Goal: Task Accomplishment & Management: Manage account settings

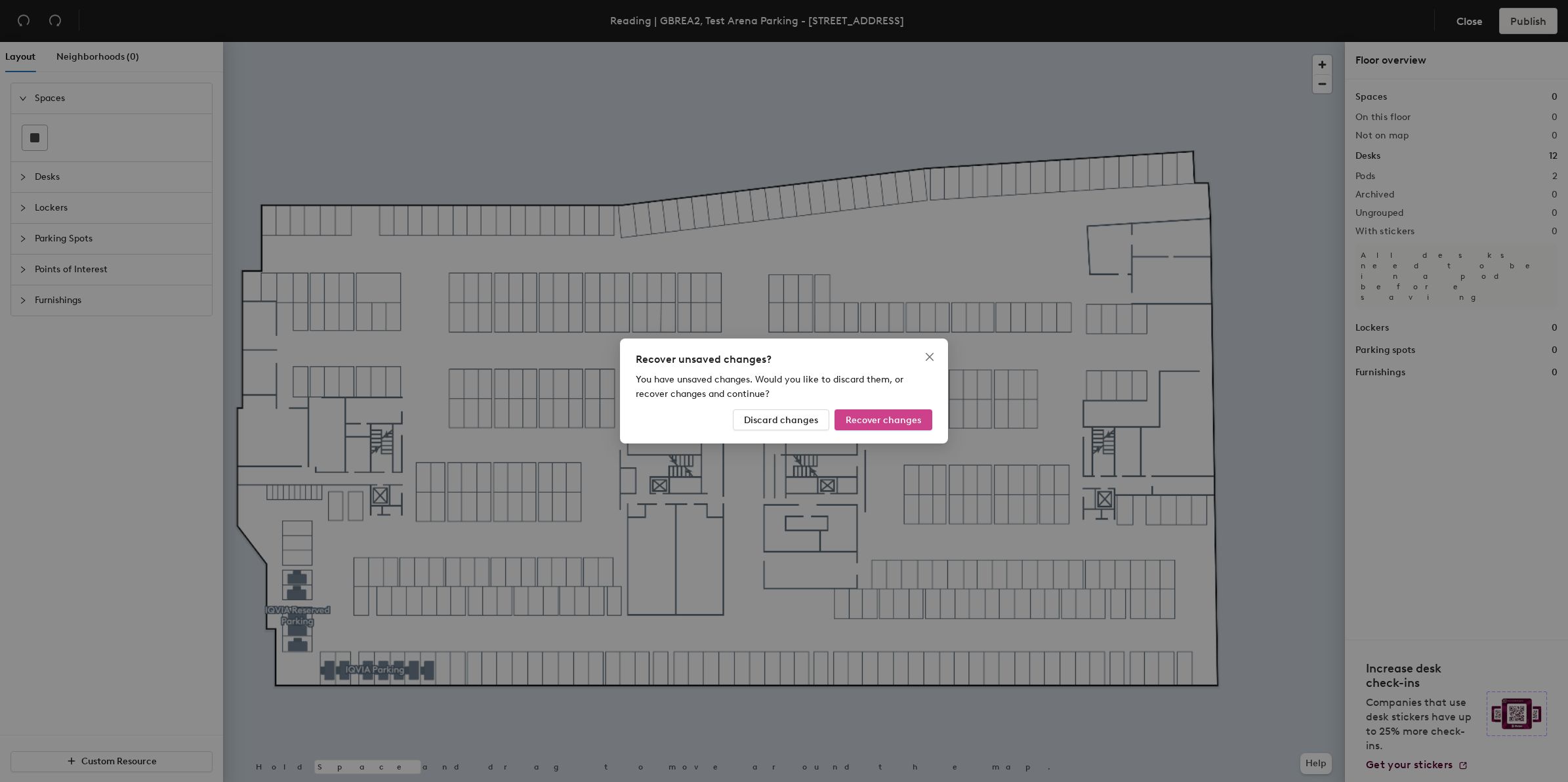
click at [862, 420] on span "Recover changes" at bounding box center [883, 420] width 75 height 11
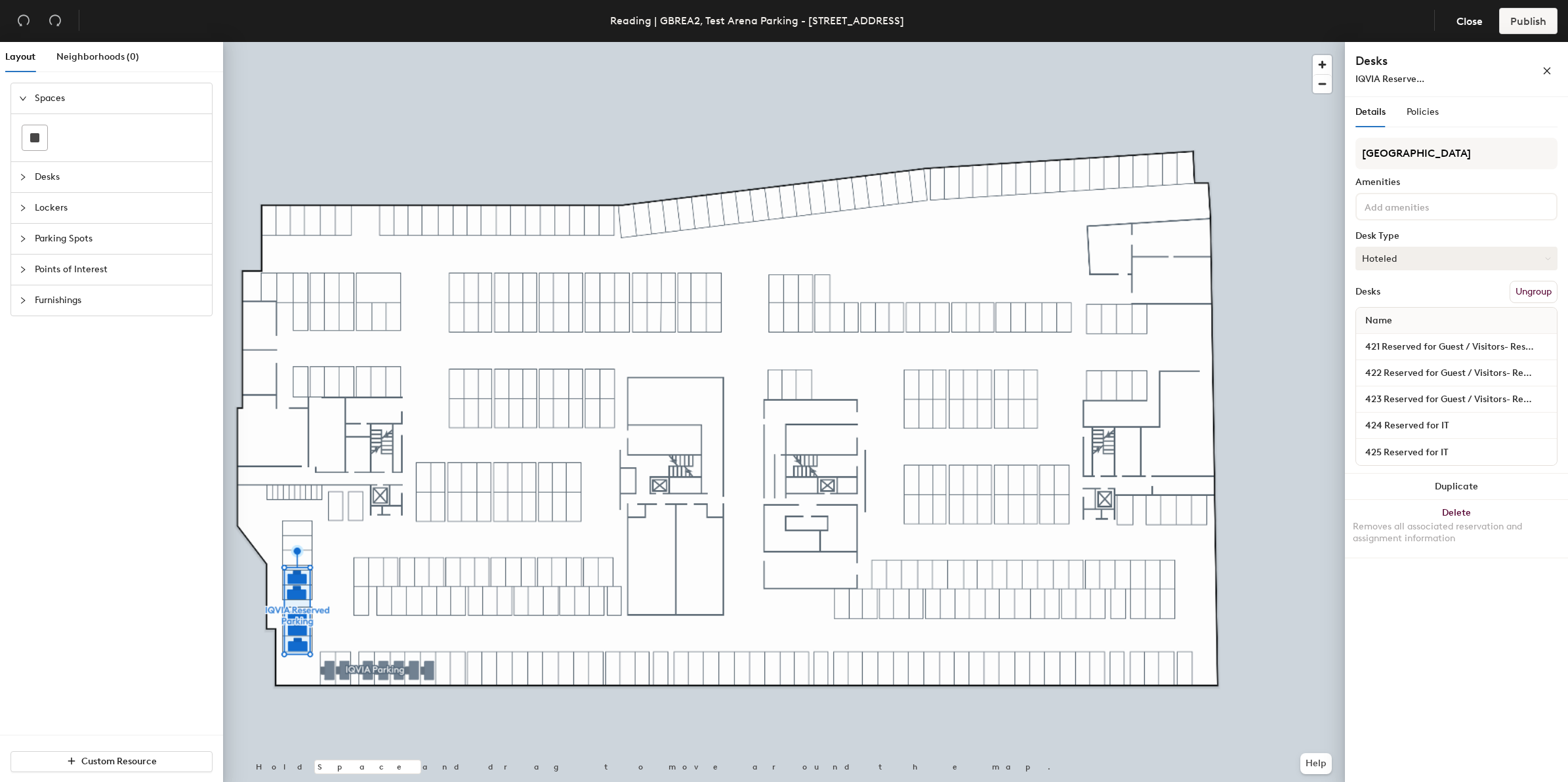
click at [1507, 261] on button "Hoteled" at bounding box center [1456, 258] width 202 height 24
click at [1432, 113] on span "Policies" at bounding box center [1422, 111] width 32 height 11
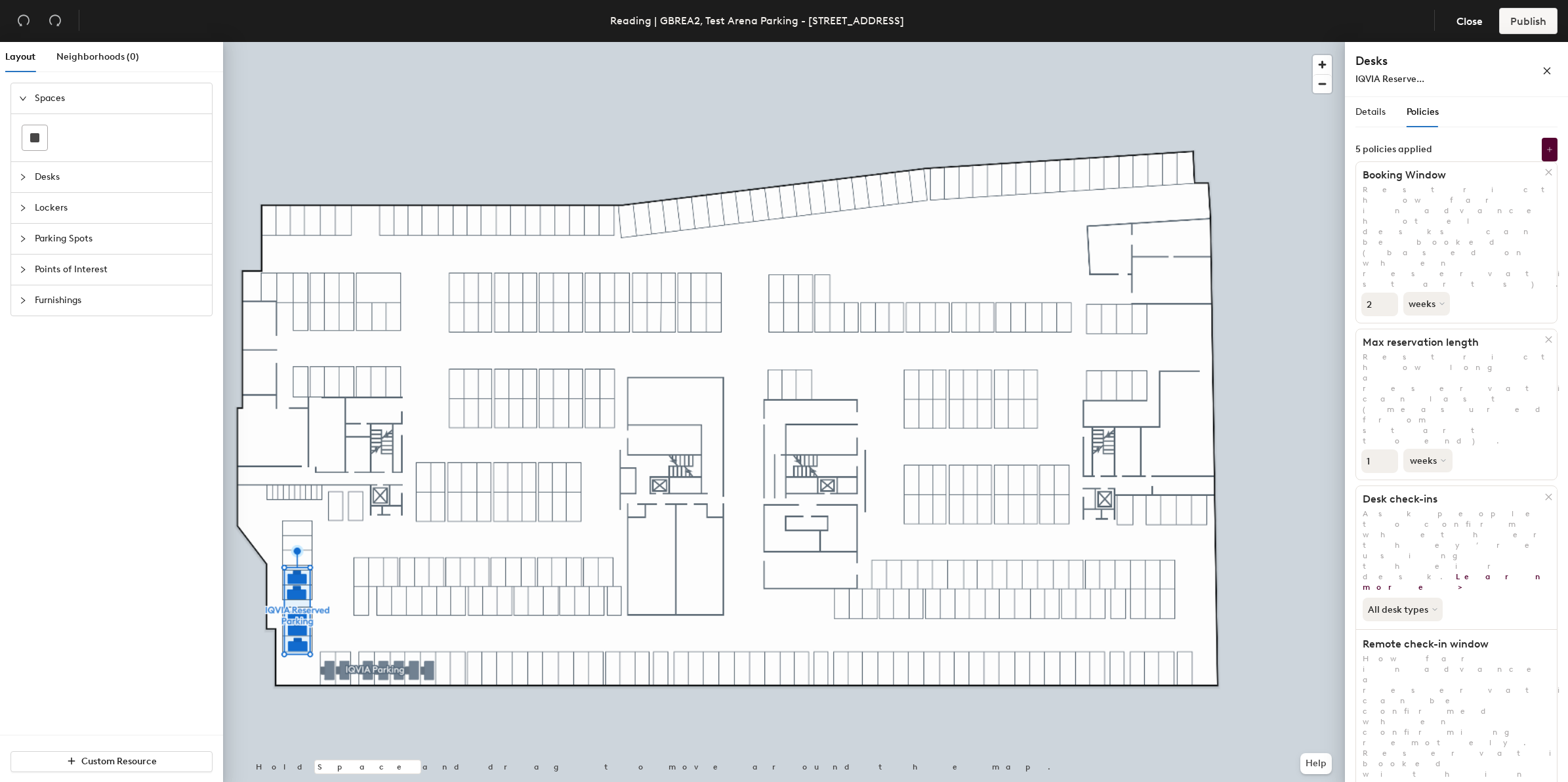
click at [1437, 449] on button "weeks" at bounding box center [1428, 460] width 49 height 24
click at [1425, 521] on div "days" at bounding box center [1429, 530] width 51 height 20
click at [1430, 449] on button "days" at bounding box center [1425, 460] width 44 height 24
click at [1437, 500] on div "weeks" at bounding box center [1429, 510] width 51 height 20
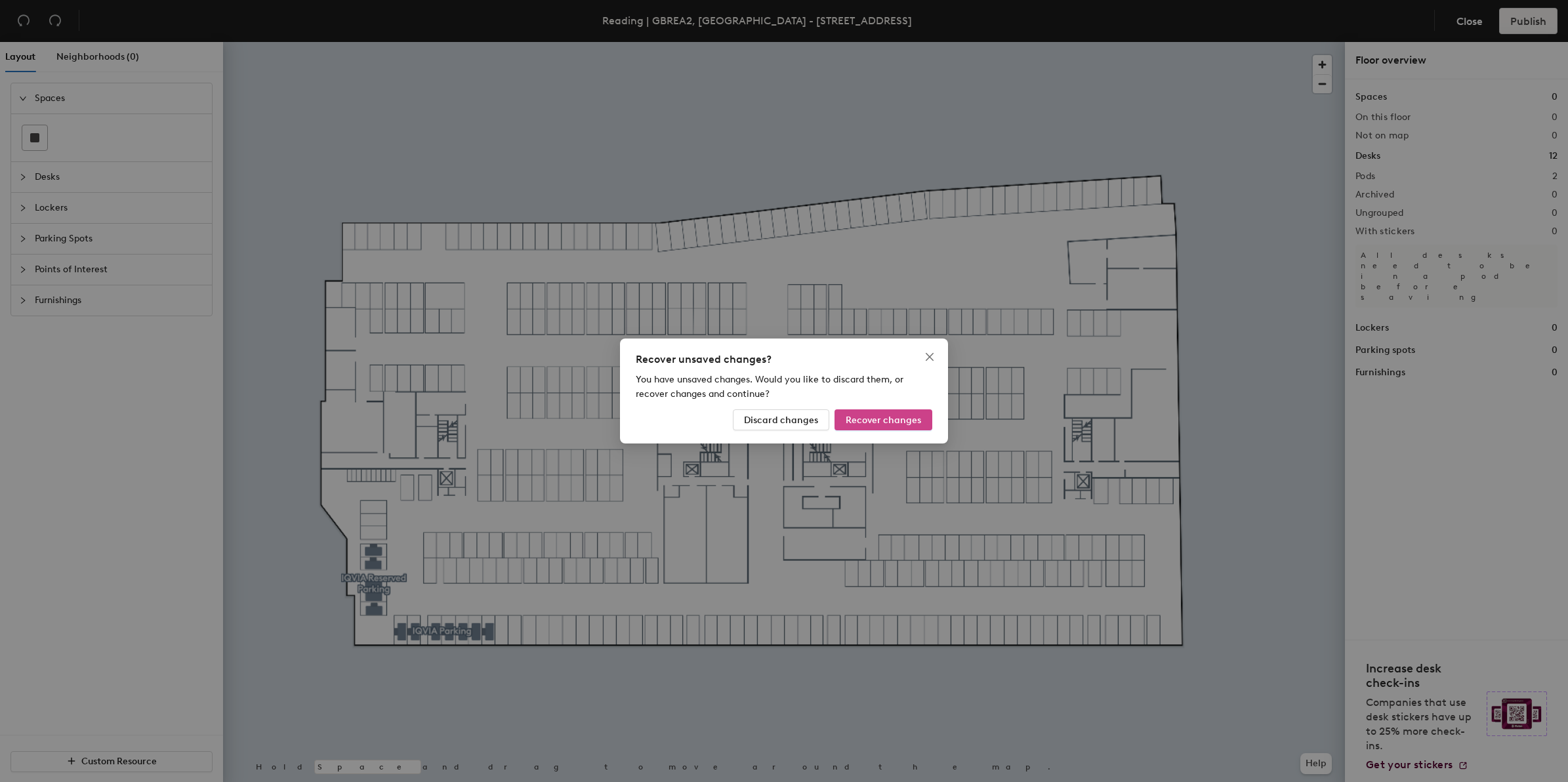
click at [874, 418] on span "Recover changes" at bounding box center [883, 420] width 75 height 11
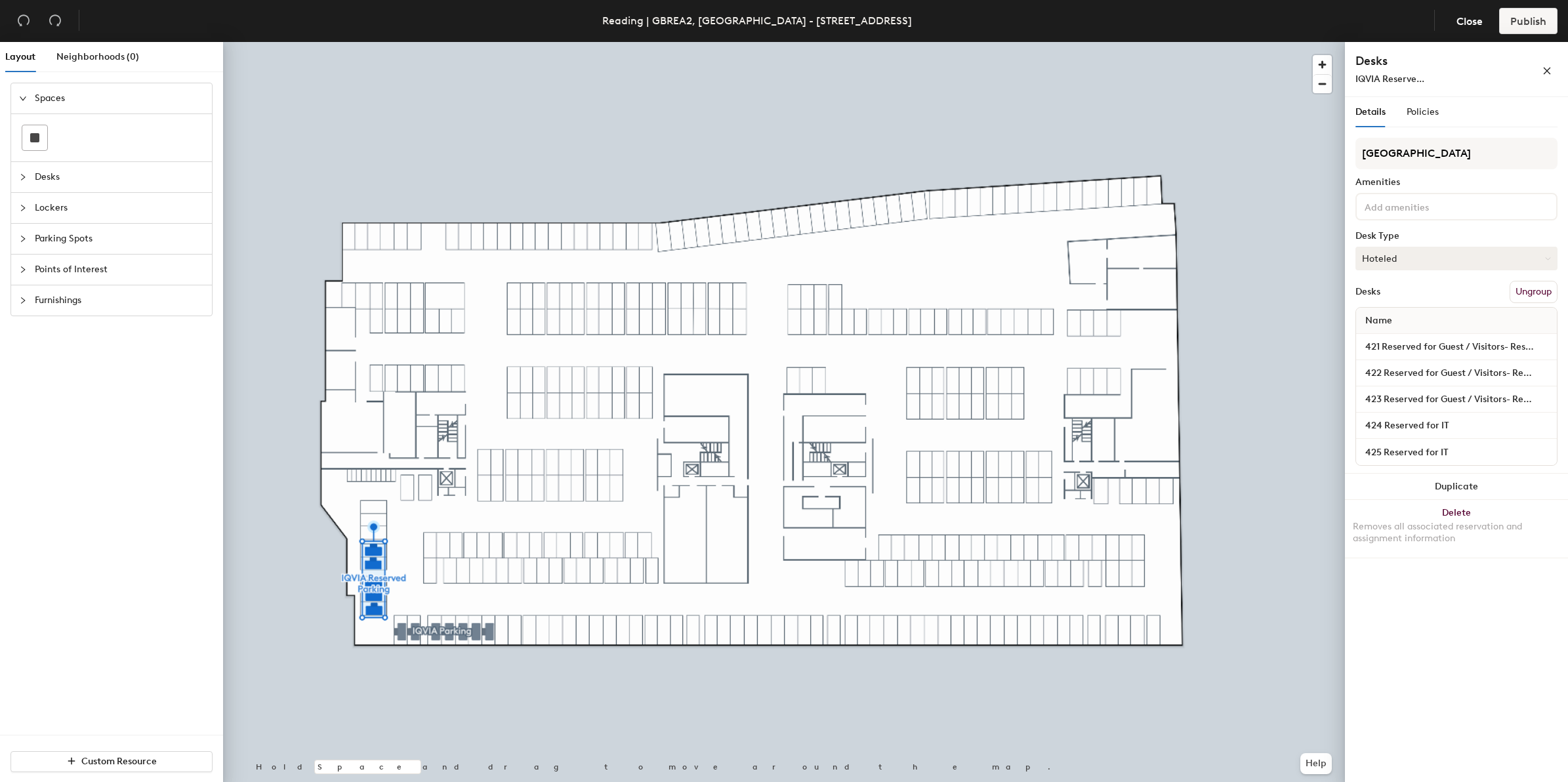
click at [1543, 256] on button "Hoteled" at bounding box center [1456, 258] width 202 height 24
click at [1421, 113] on span "Policies" at bounding box center [1422, 111] width 32 height 11
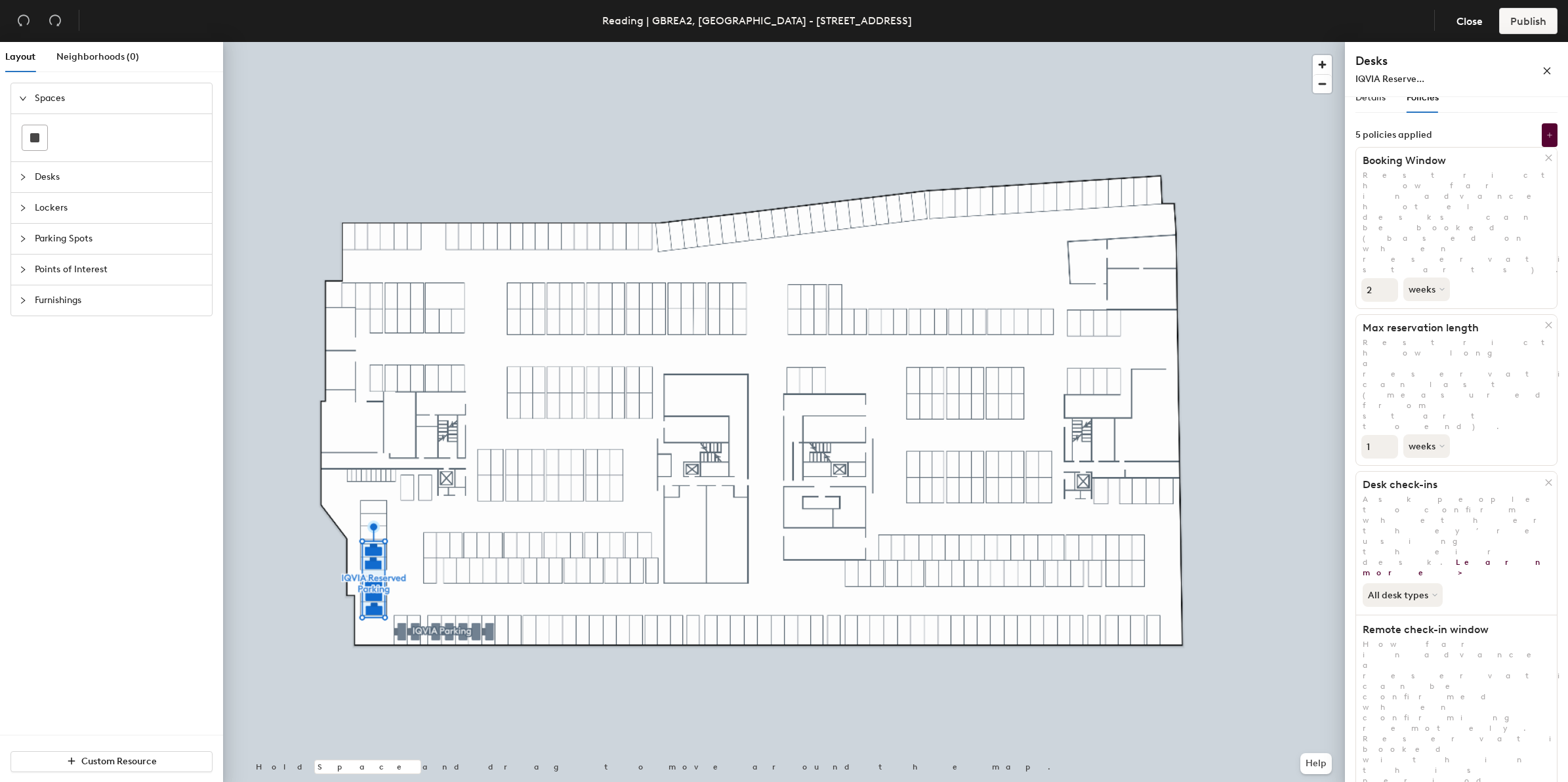
scroll to position [17, 0]
click at [425, 42] on div at bounding box center [783, 42] width 1122 height 0
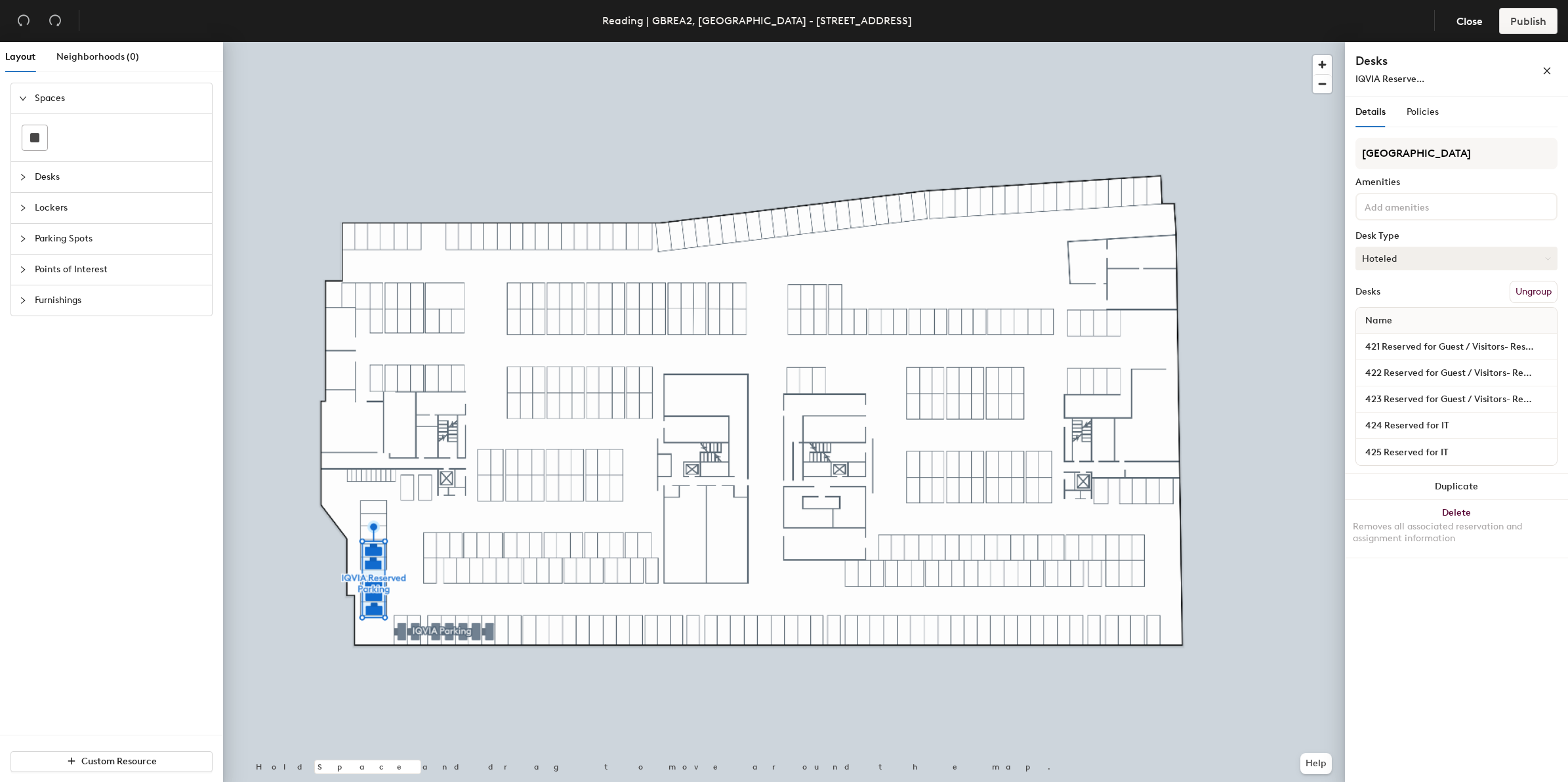
click at [1548, 258] on icon at bounding box center [1548, 258] width 6 height 6
click at [1407, 296] on div "Assigned" at bounding box center [1421, 298] width 131 height 20
click at [1424, 113] on span "Policies" at bounding box center [1422, 111] width 32 height 11
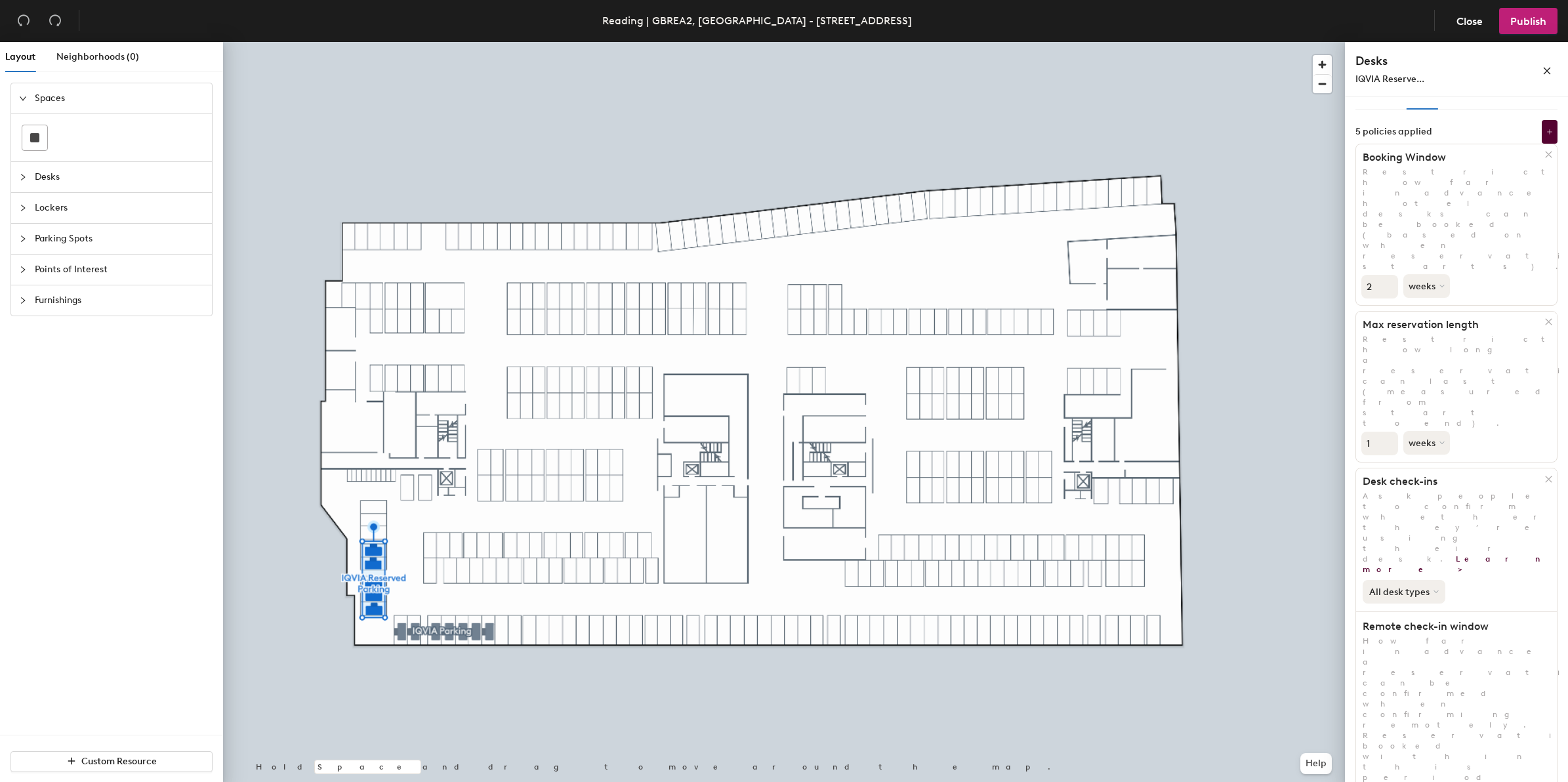
click at [1434, 580] on button "All desk types" at bounding box center [1404, 592] width 83 height 24
click at [1546, 132] on icon at bounding box center [1549, 131] width 7 height 7
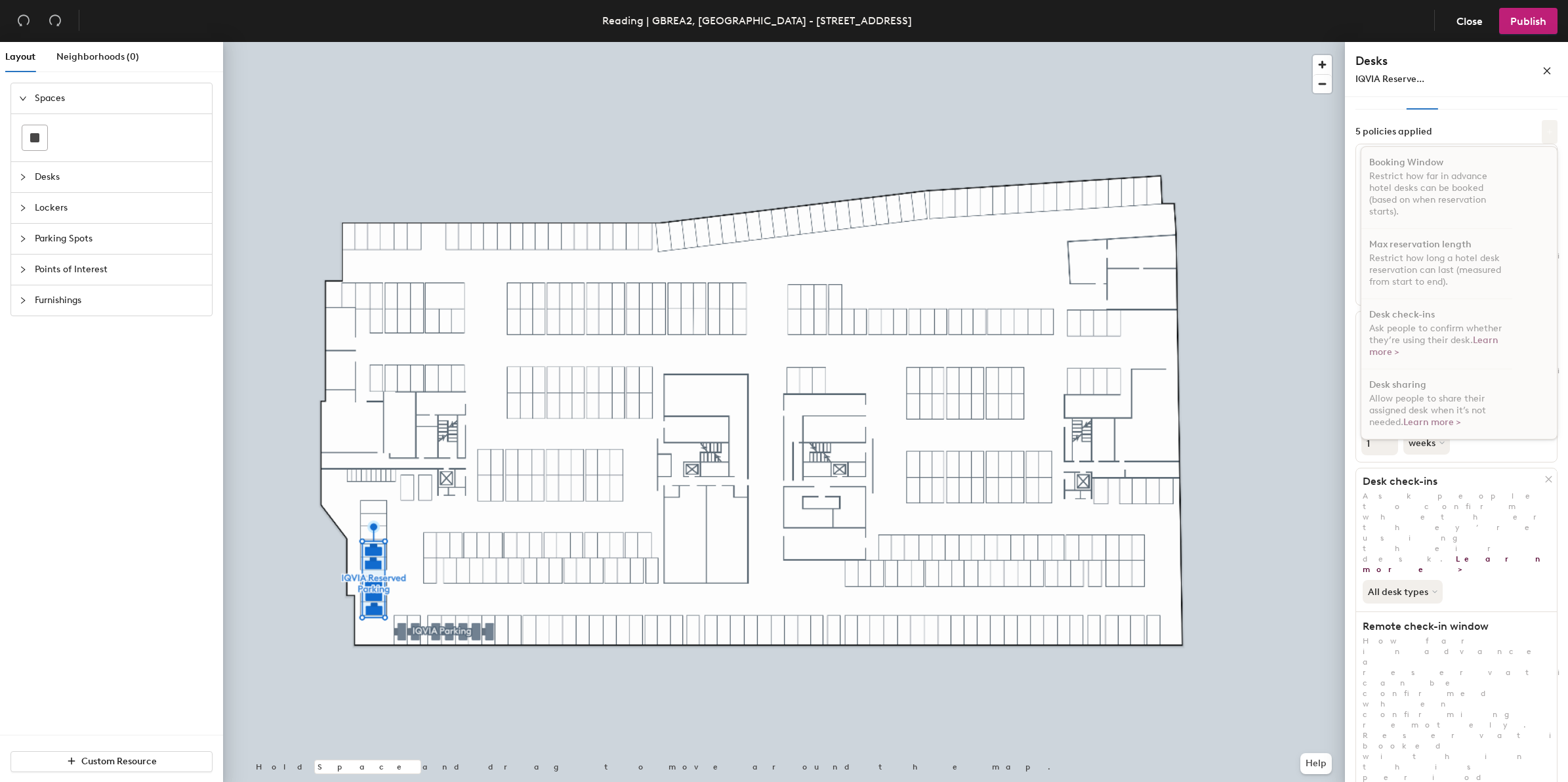
click at [1546, 132] on icon at bounding box center [1549, 131] width 7 height 7
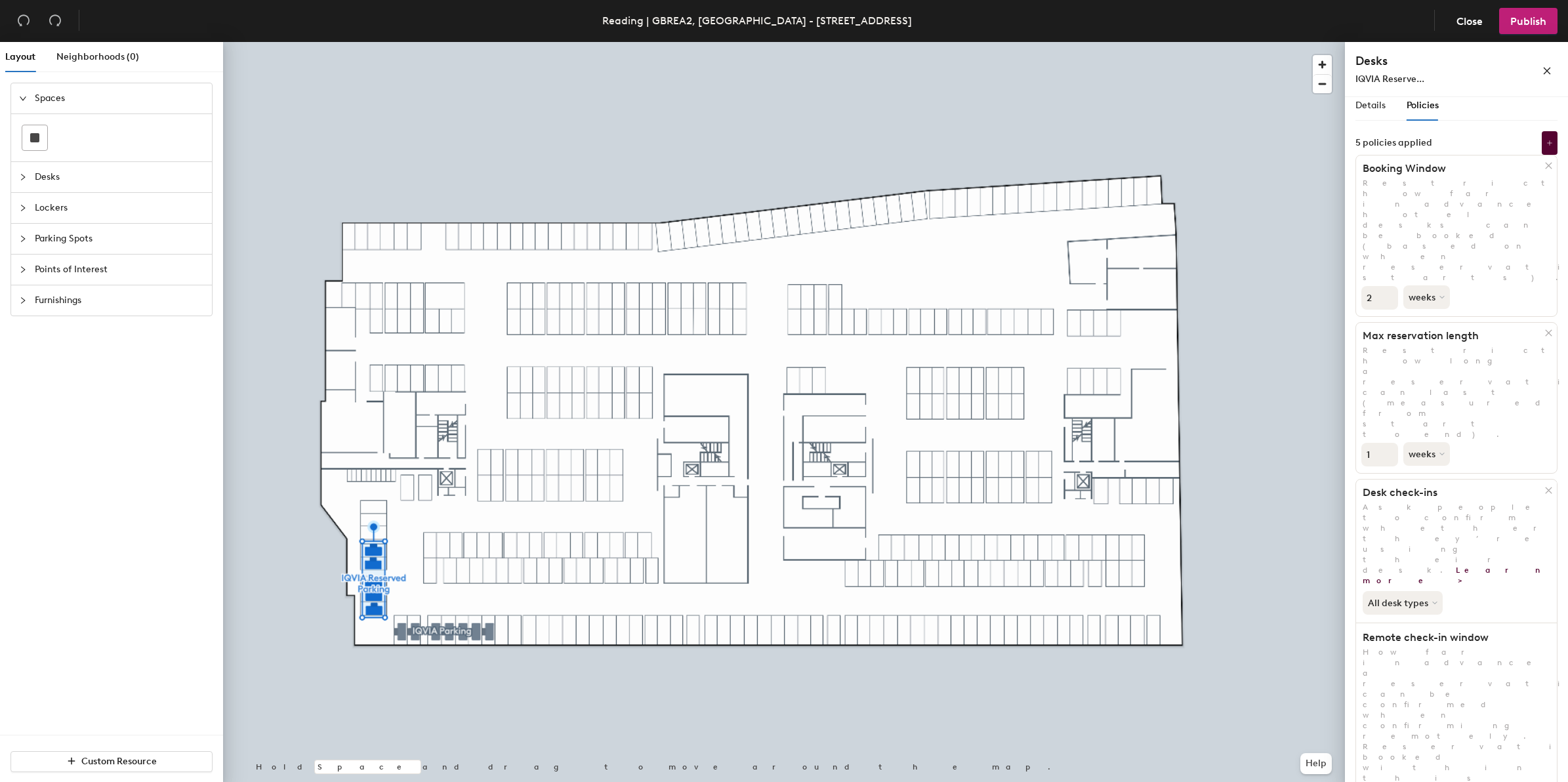
scroll to position [0, 0]
click at [1363, 118] on div "Details" at bounding box center [1371, 113] width 30 height 15
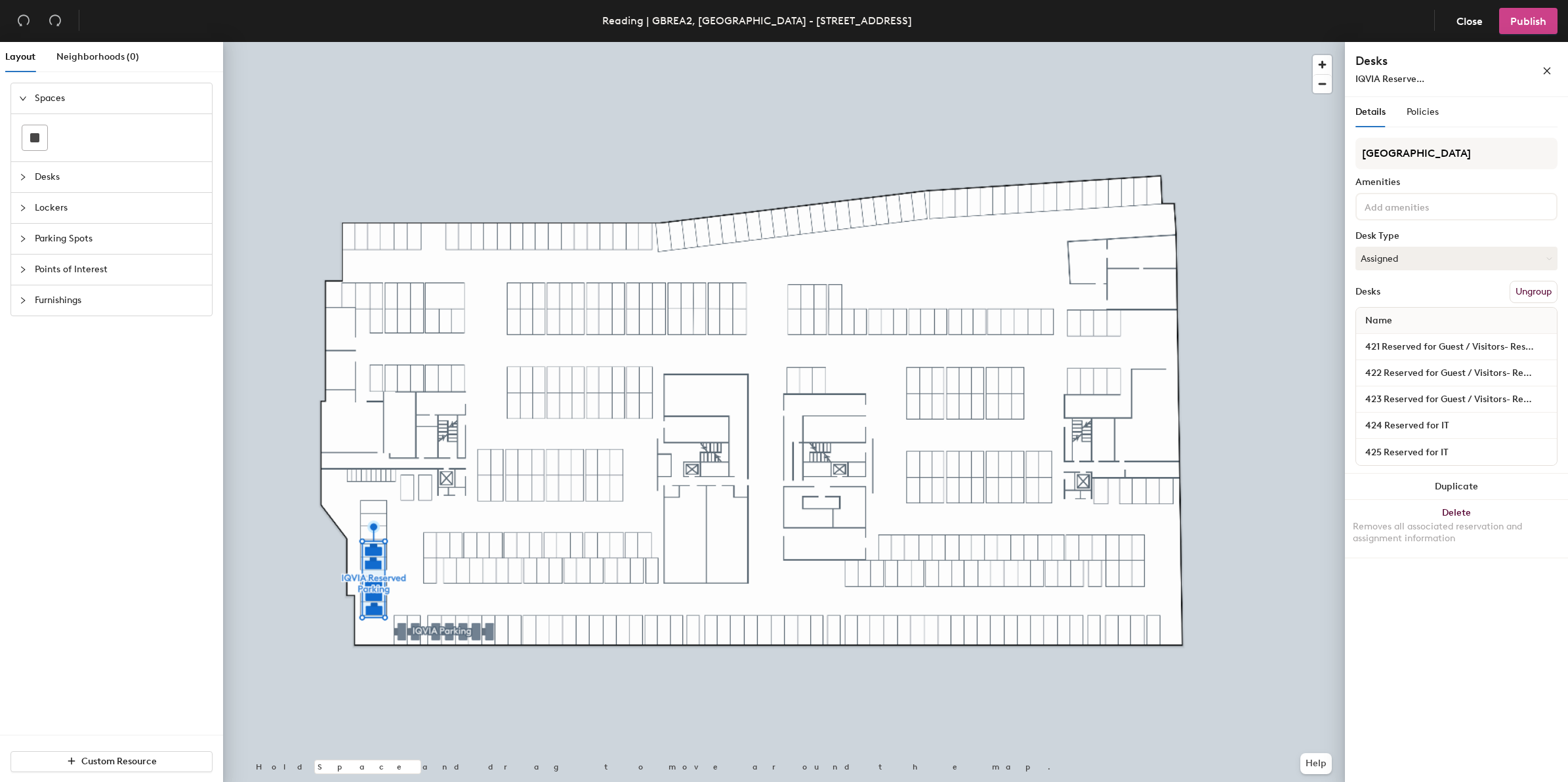
click at [1522, 28] on button "Publish" at bounding box center [1528, 21] width 58 height 26
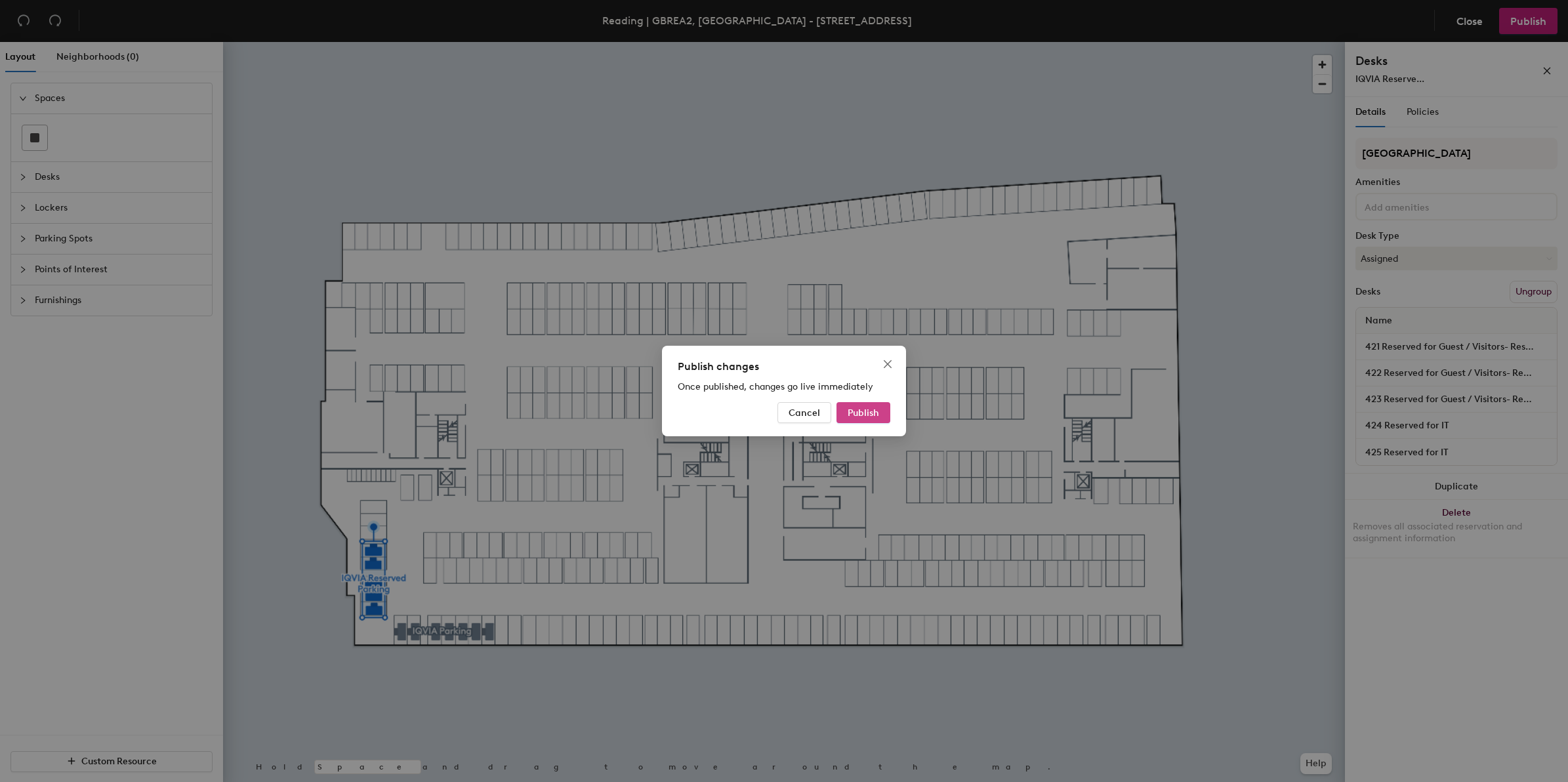
click at [850, 413] on span "Publish" at bounding box center [862, 412] width 31 height 11
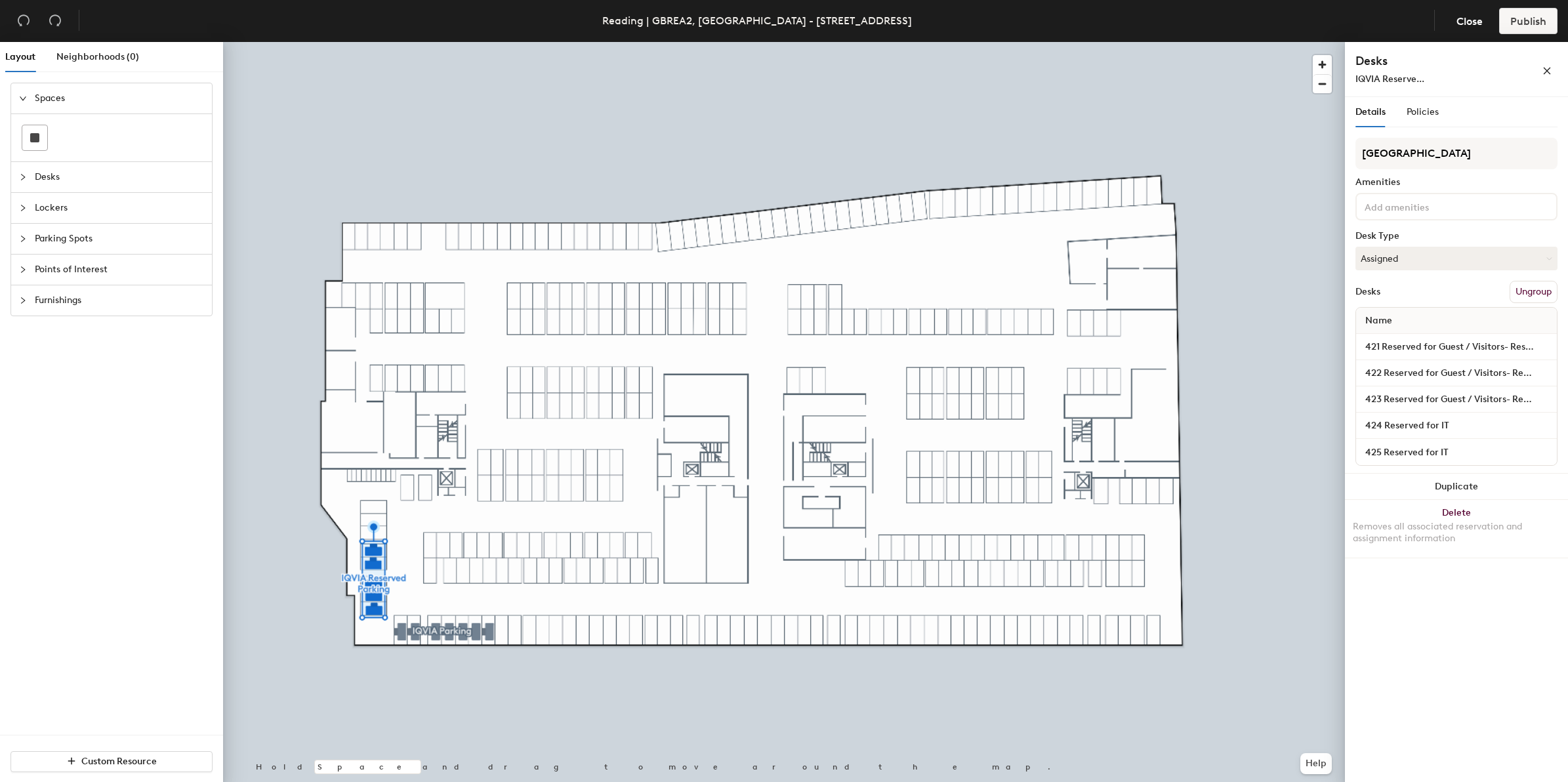
click at [1519, 290] on button "Ungroup" at bounding box center [1533, 292] width 48 height 23
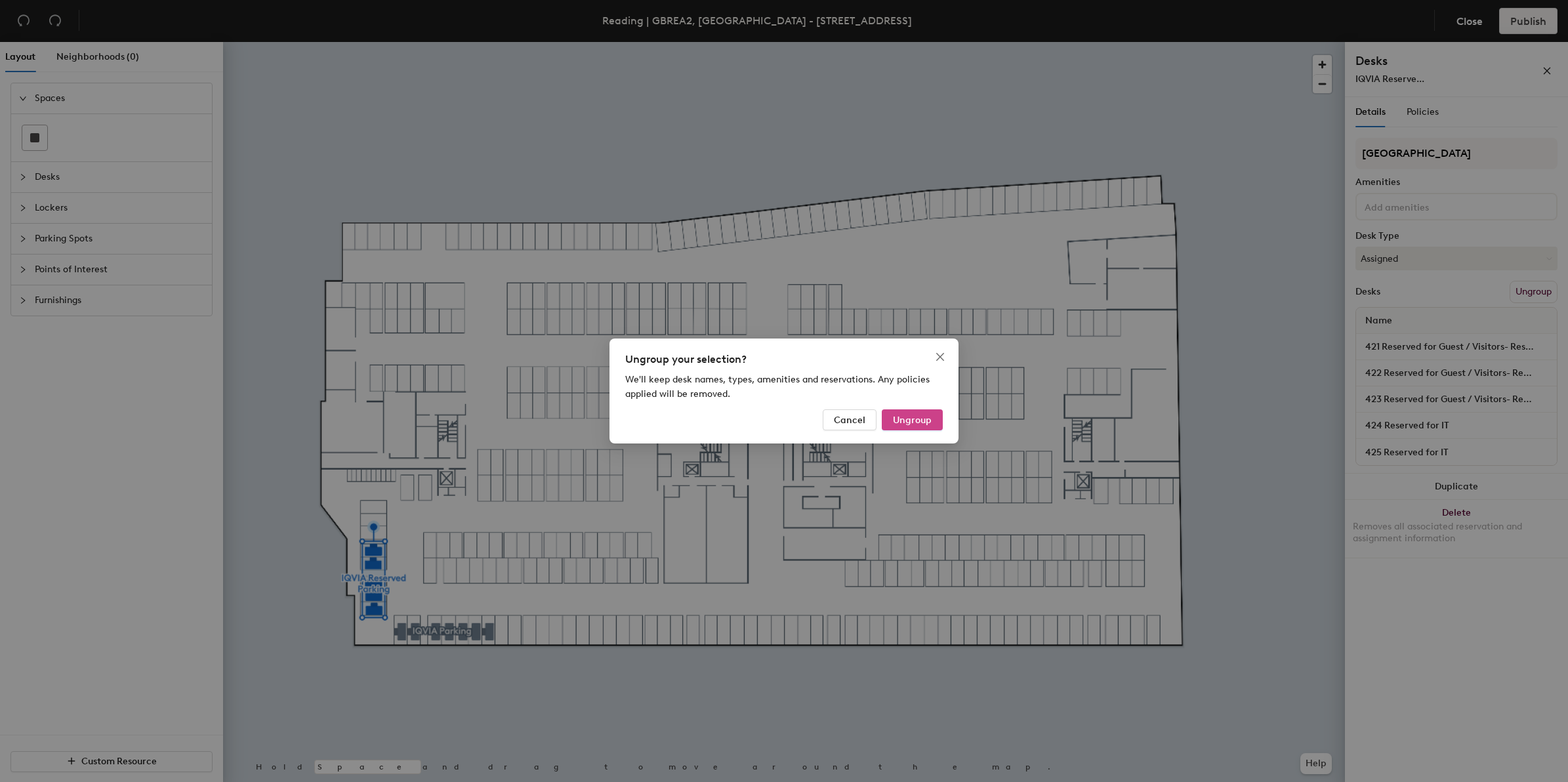
click at [926, 425] on span "Ungroup" at bounding box center [912, 420] width 38 height 11
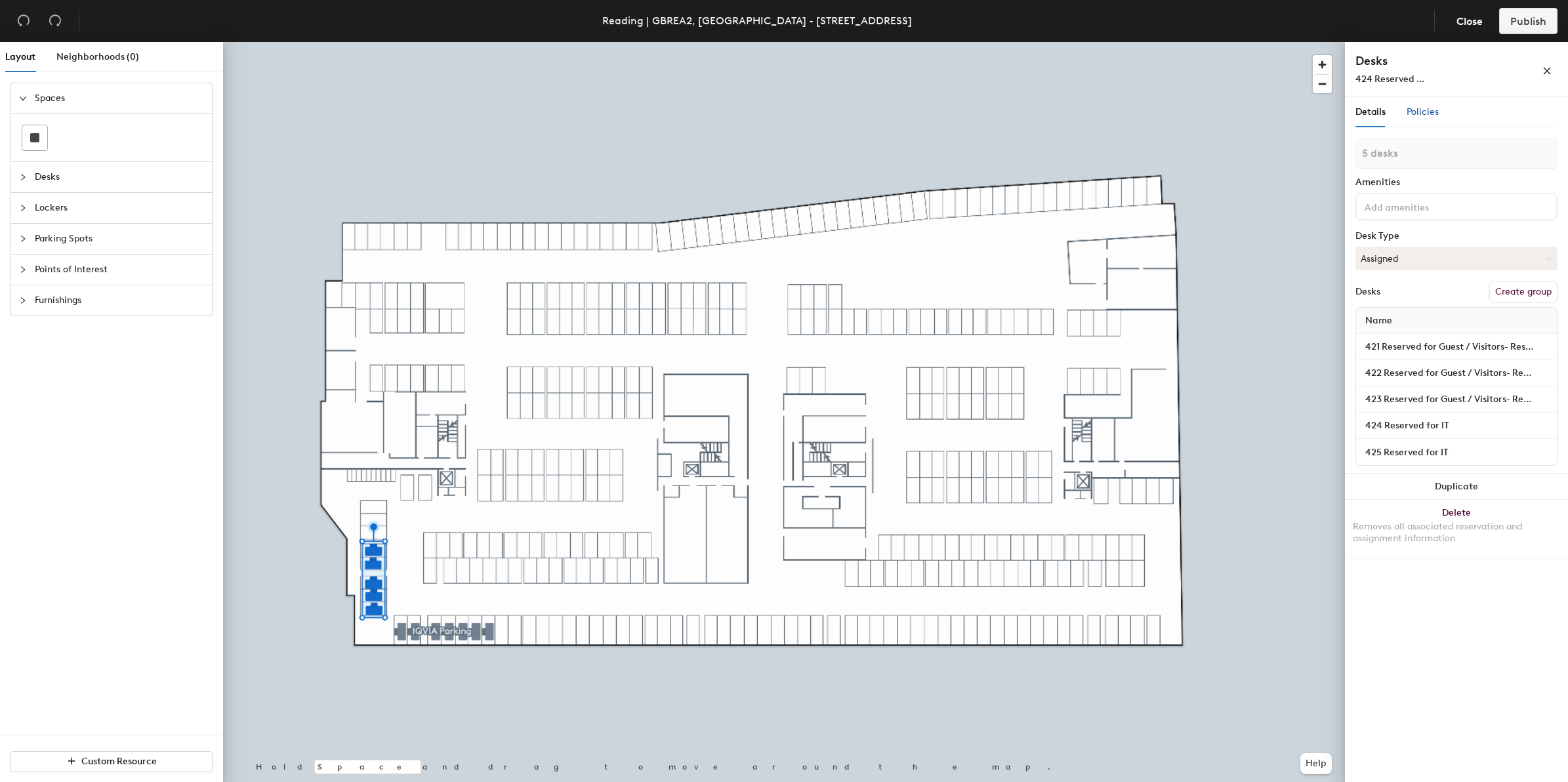
click at [1425, 113] on span "Policies" at bounding box center [1422, 111] width 32 height 11
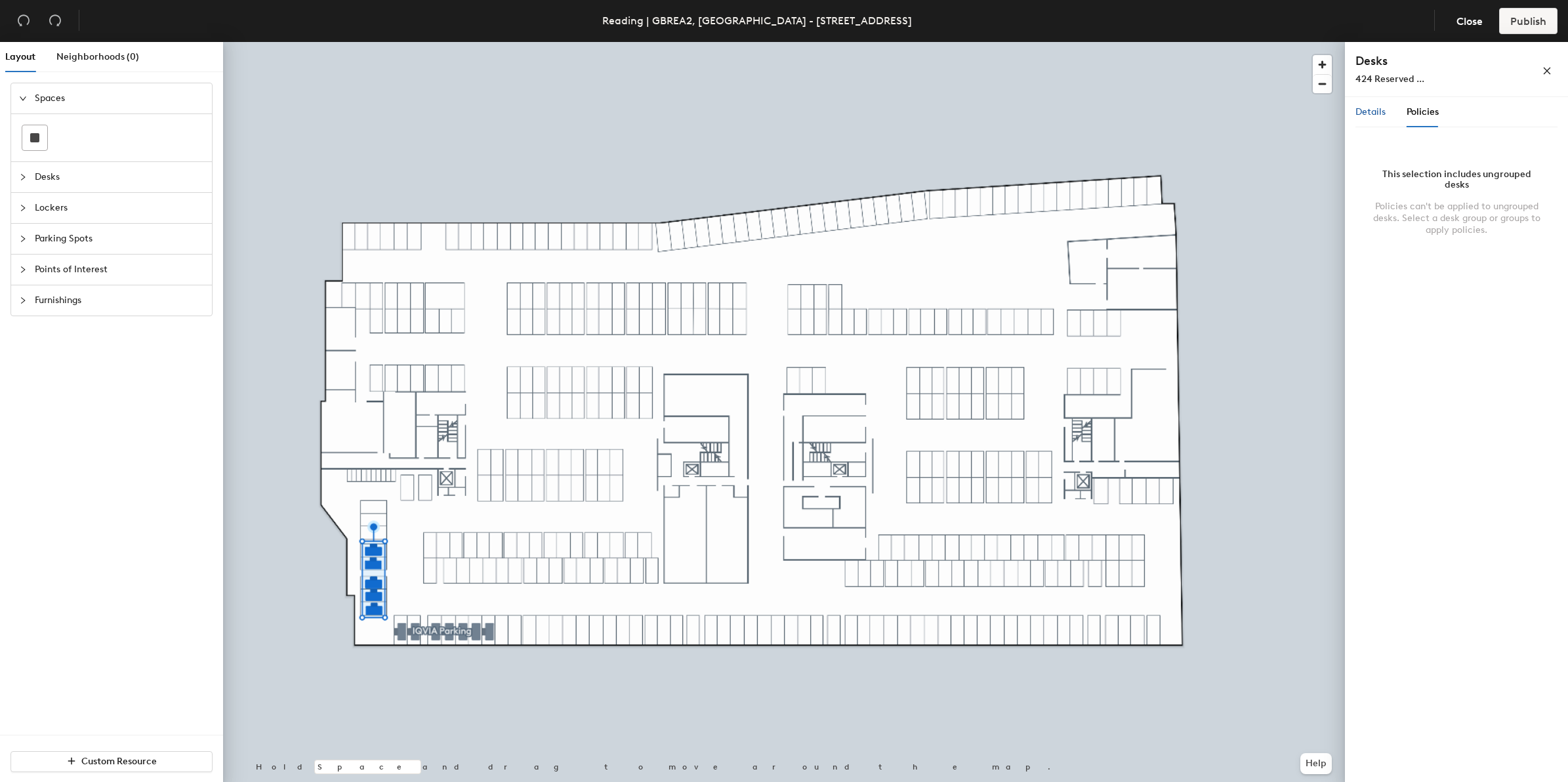
click at [1366, 113] on span "Details" at bounding box center [1371, 111] width 30 height 11
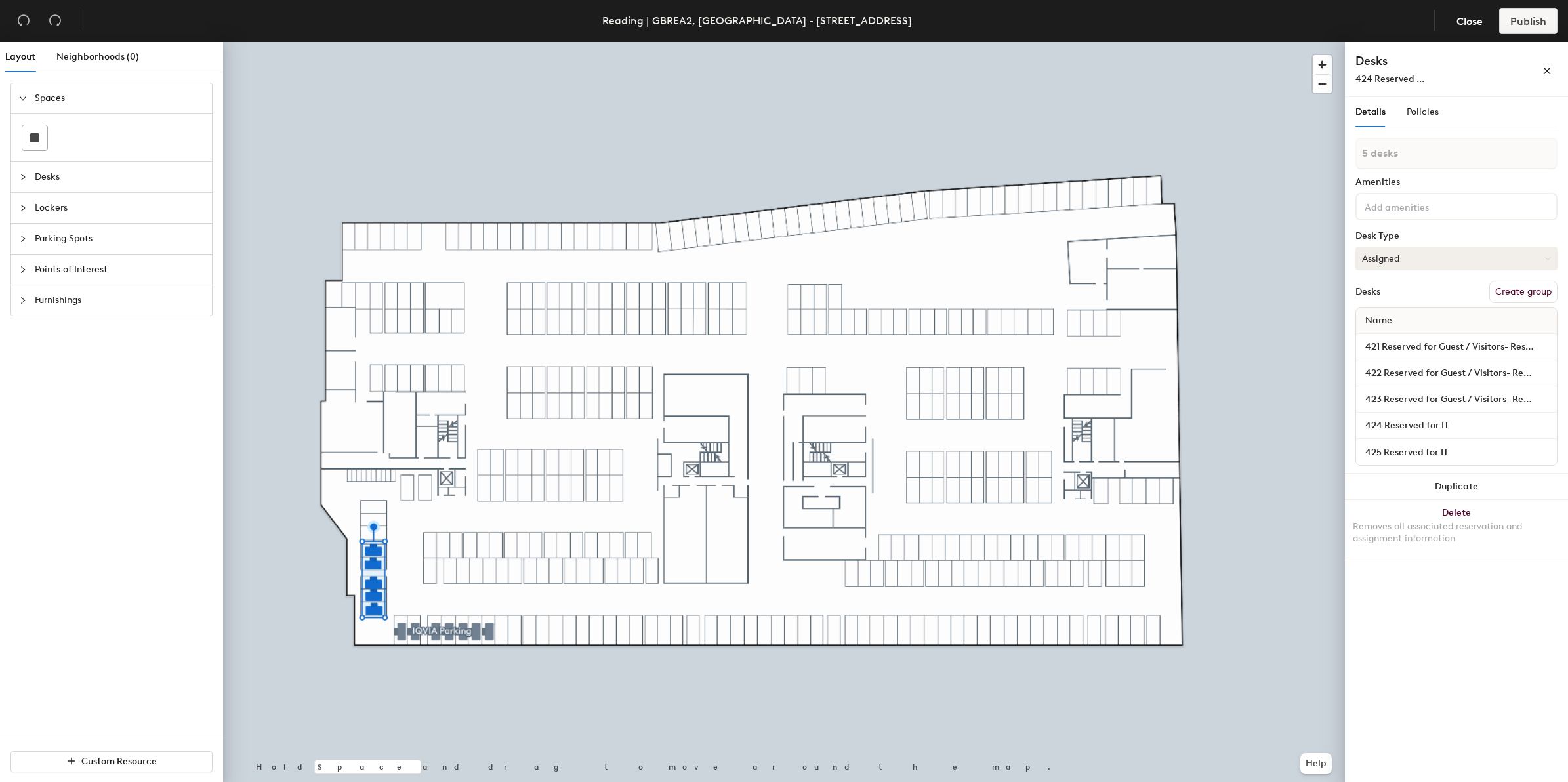
click at [1547, 250] on button "Assigned" at bounding box center [1456, 258] width 202 height 24
click at [1399, 335] on div "Hoteled" at bounding box center [1421, 338] width 131 height 20
click at [1520, 287] on button "Create group" at bounding box center [1523, 292] width 68 height 23
type input "P"
click at [1364, 156] on input "Reserved Parking" at bounding box center [1456, 153] width 202 height 31
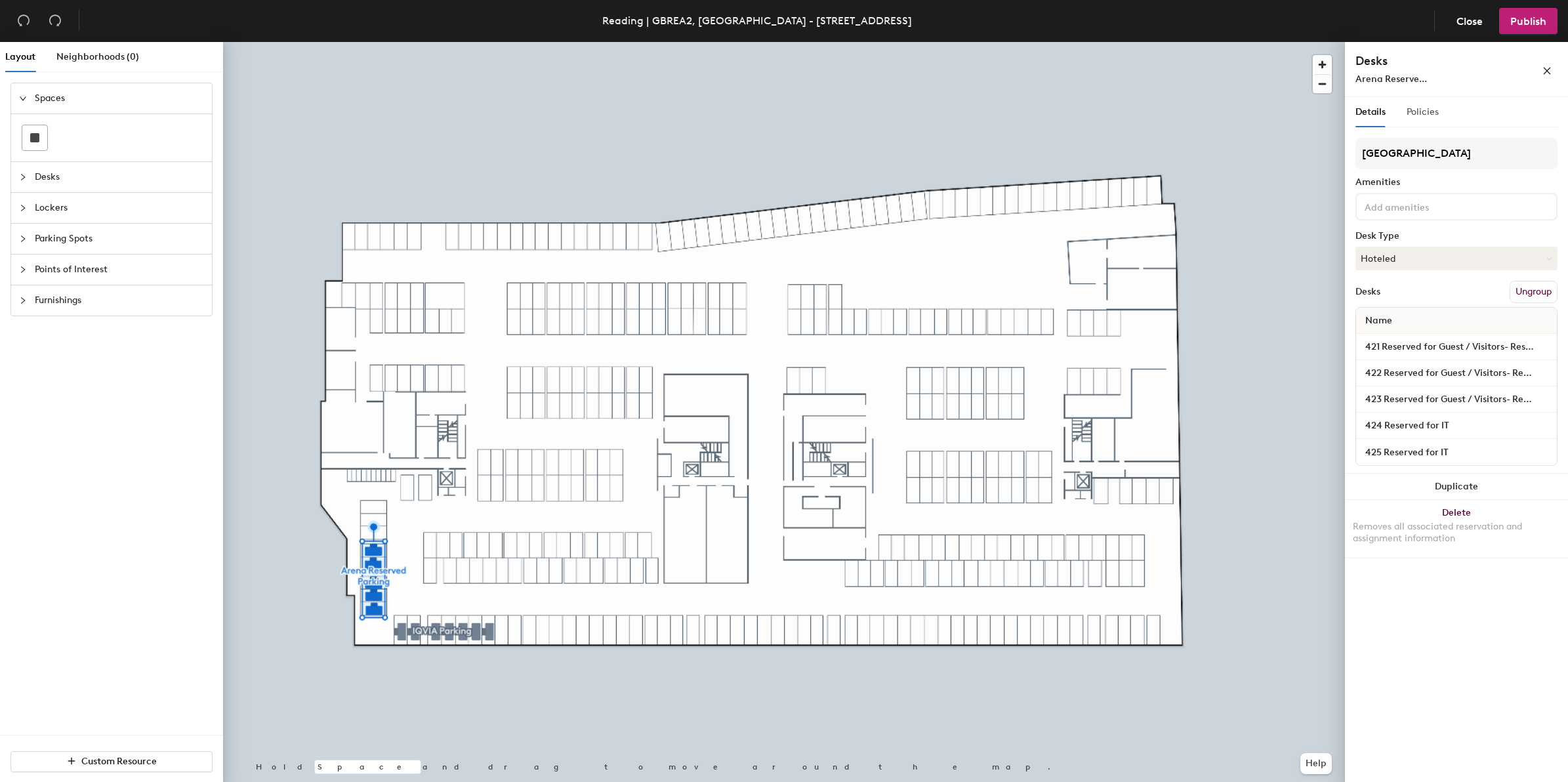
type input "[GEOGRAPHIC_DATA]"
click at [1418, 115] on span "Policies" at bounding box center [1422, 111] width 32 height 11
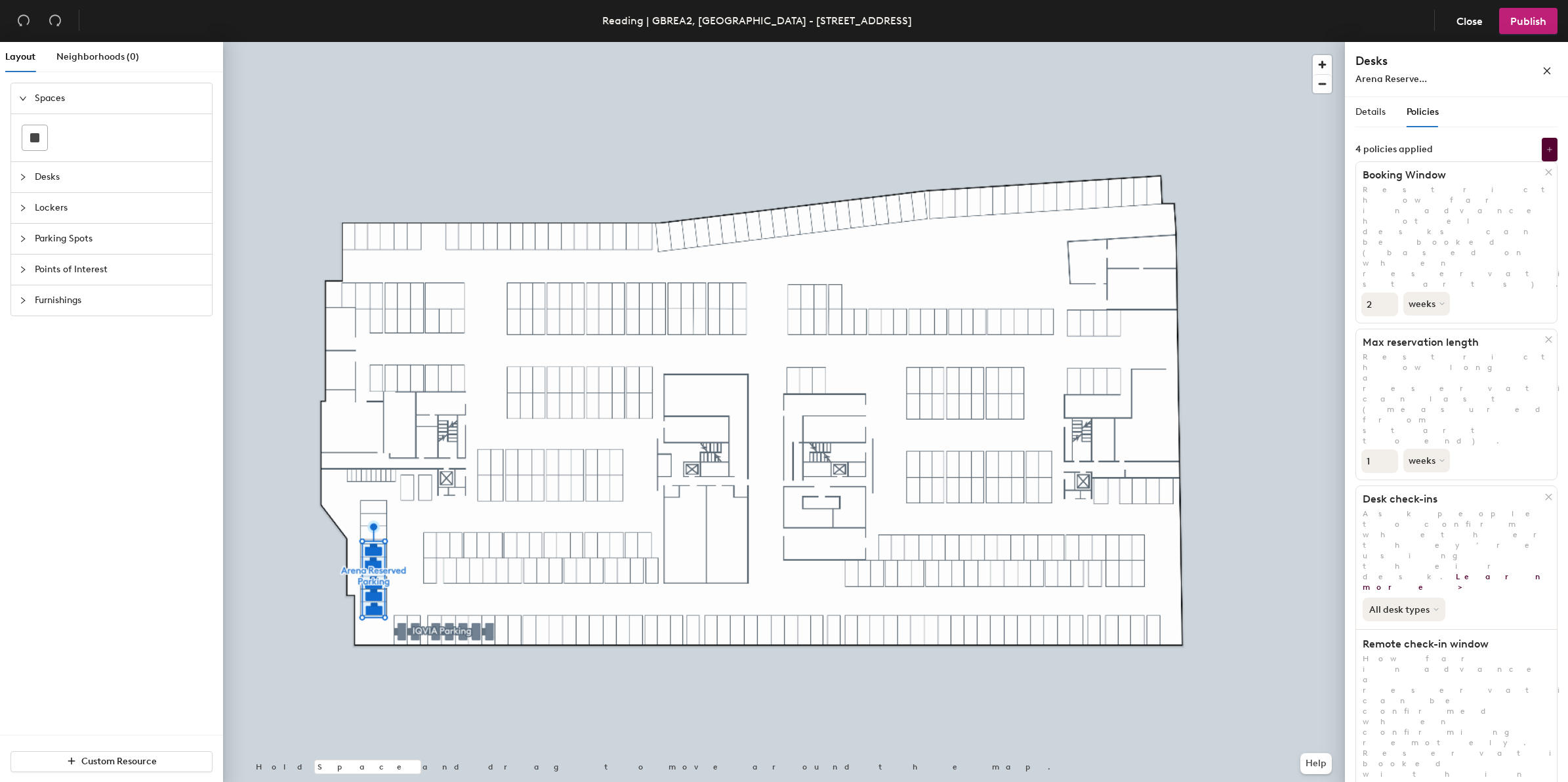
click at [1434, 609] on icon at bounding box center [1435, 610] width 4 height 2
click at [1553, 150] on button at bounding box center [1549, 150] width 16 height 24
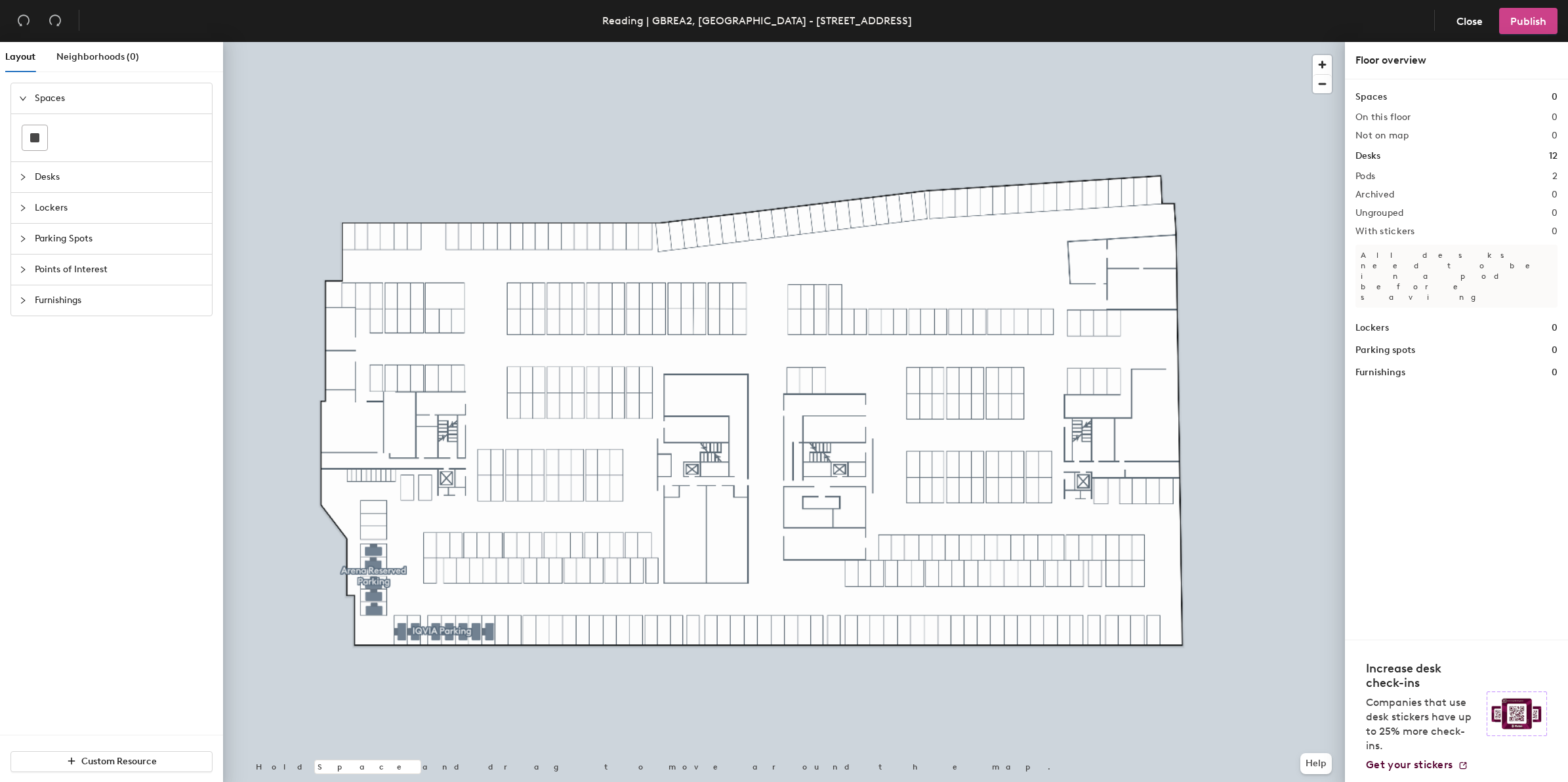
click at [1532, 18] on span "Publish" at bounding box center [1528, 21] width 36 height 12
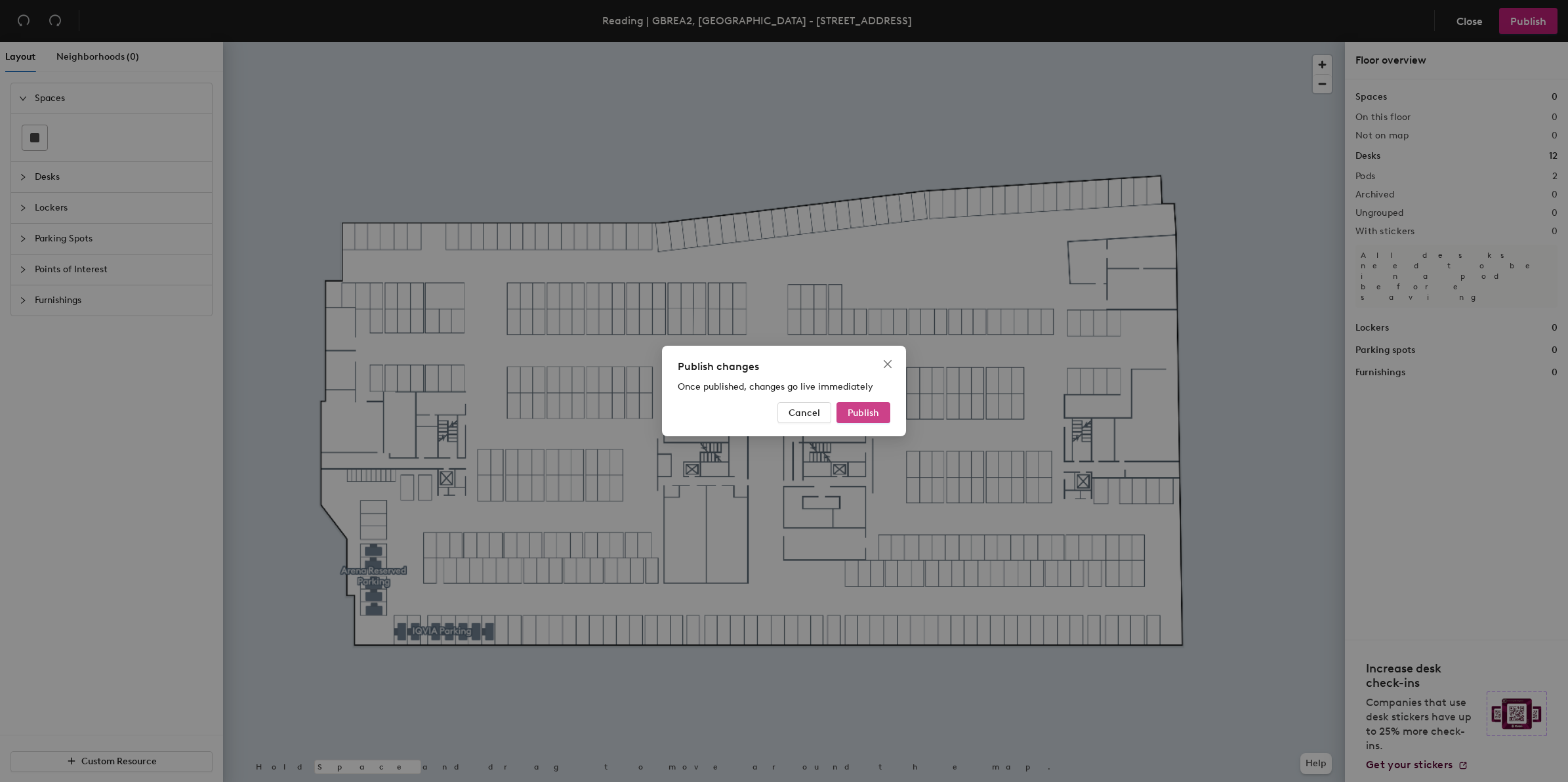
click at [864, 415] on span "Publish" at bounding box center [862, 412] width 31 height 11
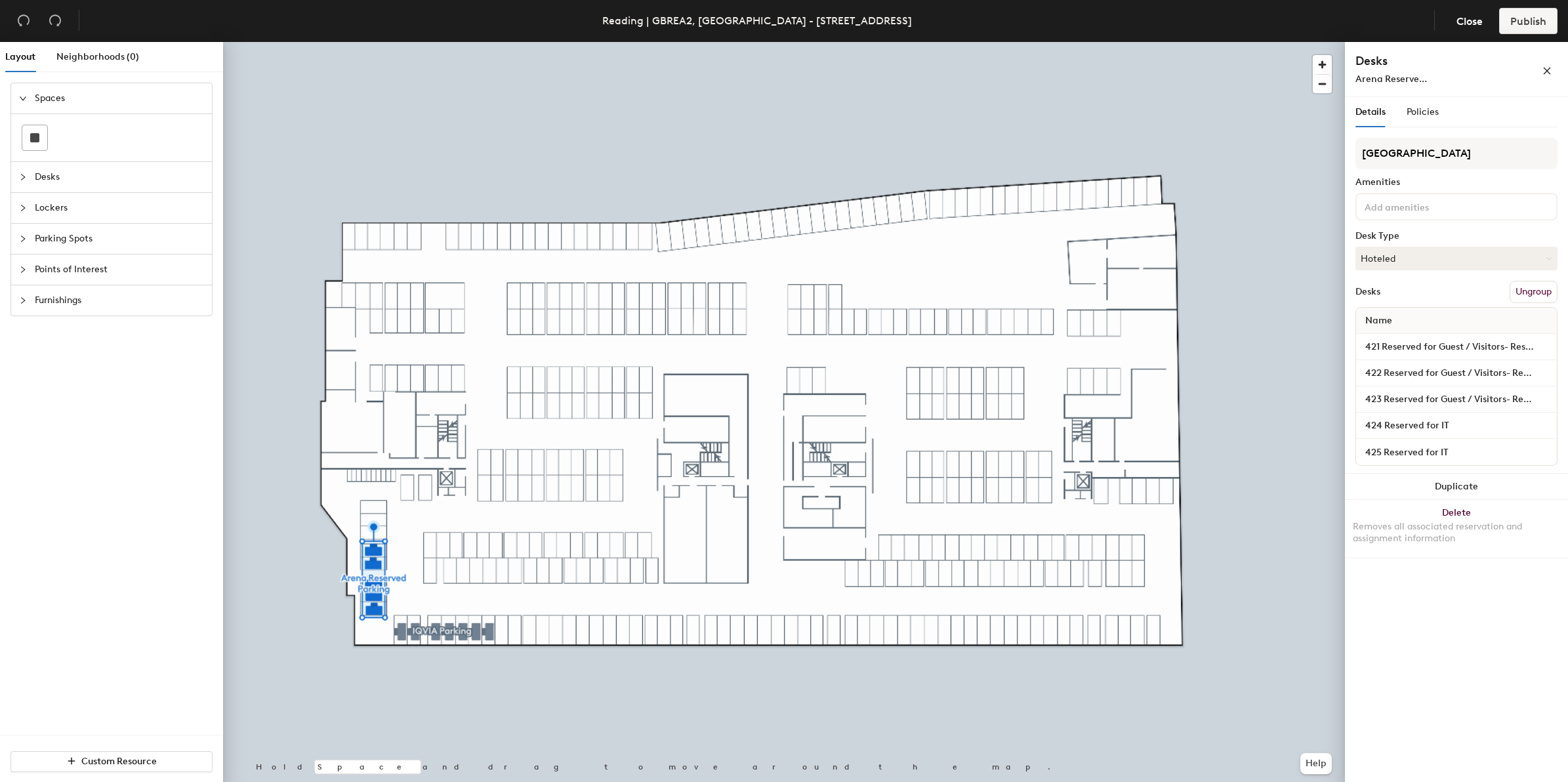
click at [1539, 290] on button "Ungroup" at bounding box center [1533, 292] width 48 height 23
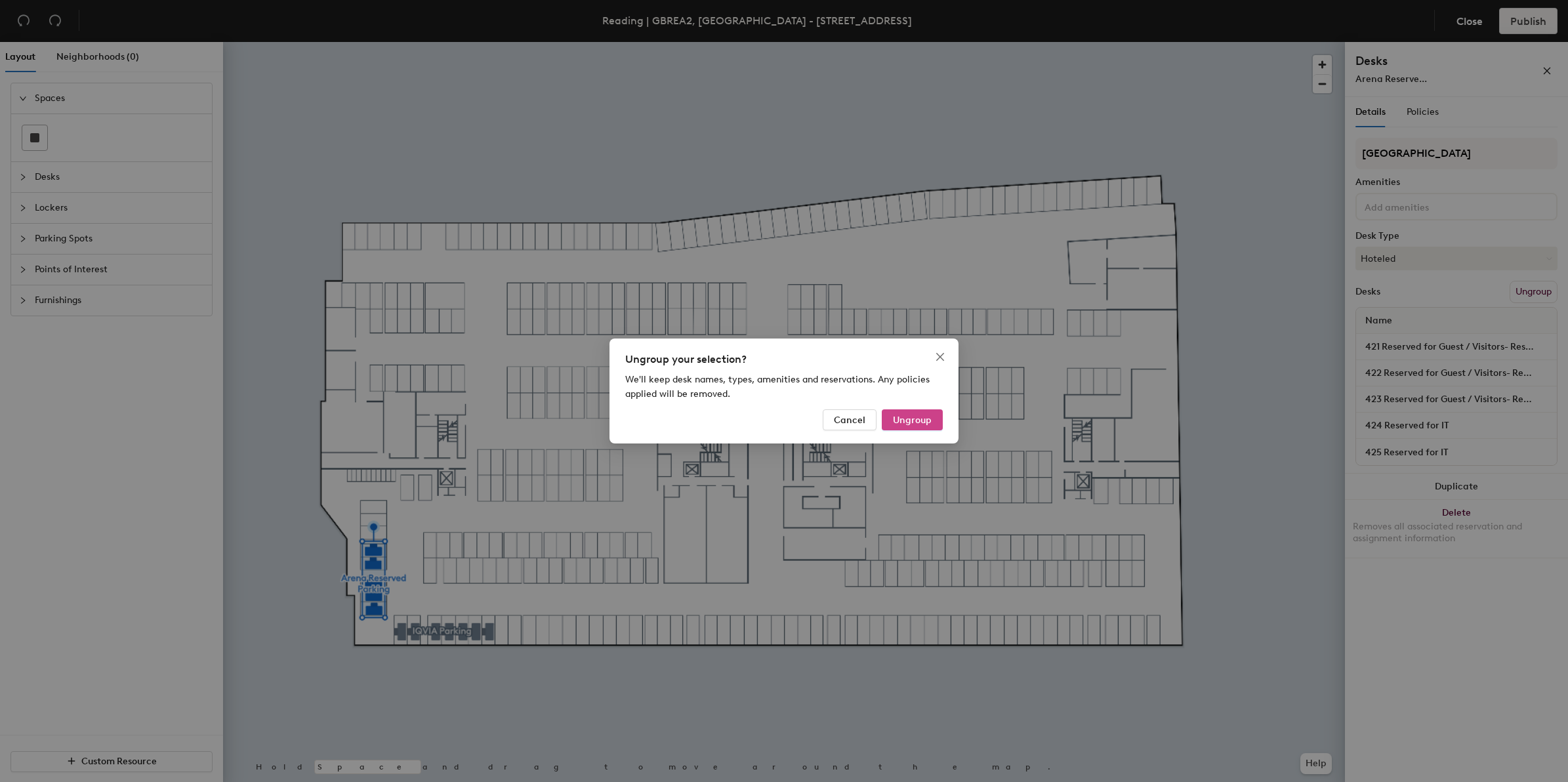
click at [922, 422] on span "Ungroup" at bounding box center [912, 420] width 38 height 11
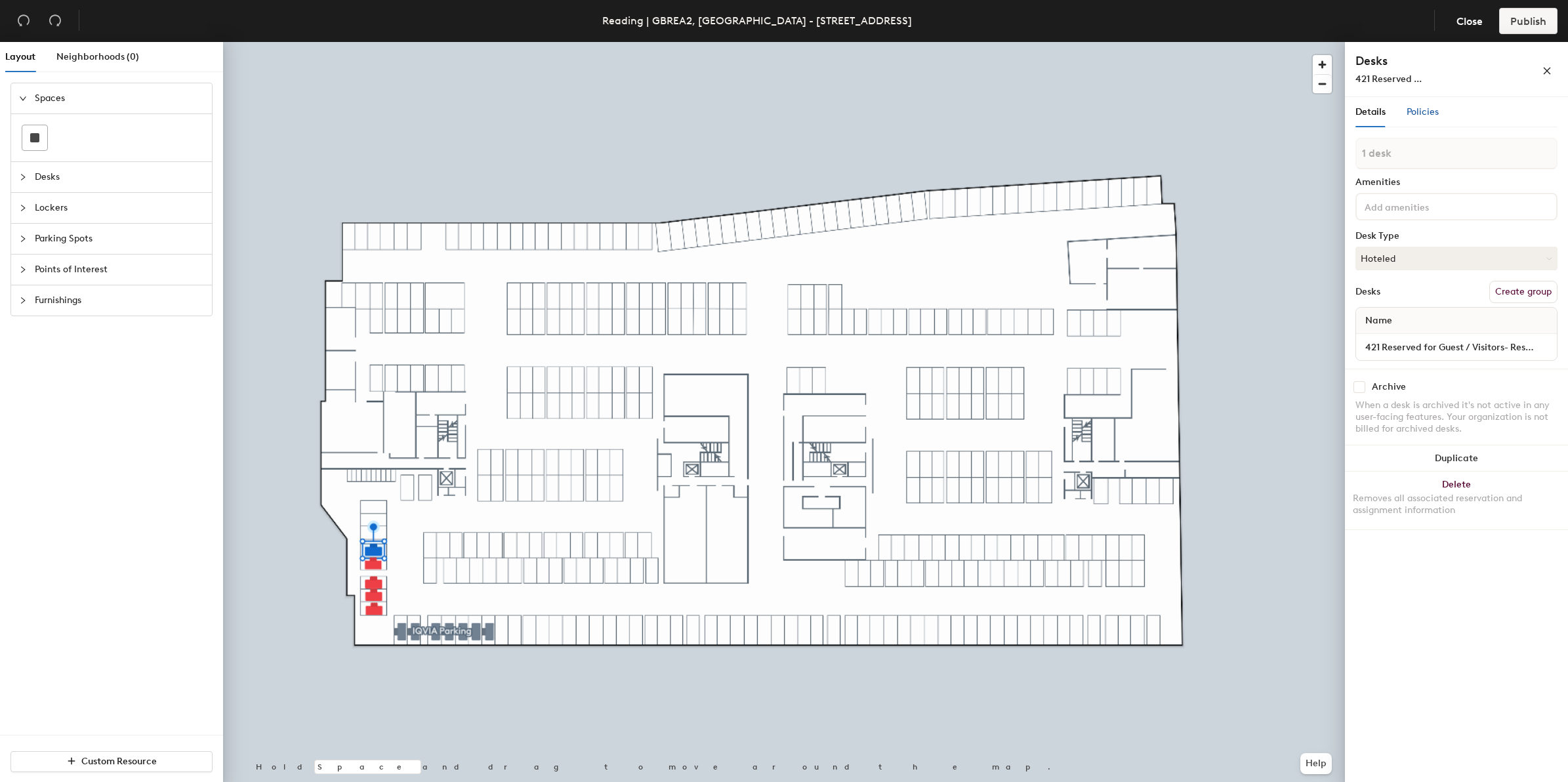
click at [1425, 109] on span "Policies" at bounding box center [1422, 111] width 32 height 11
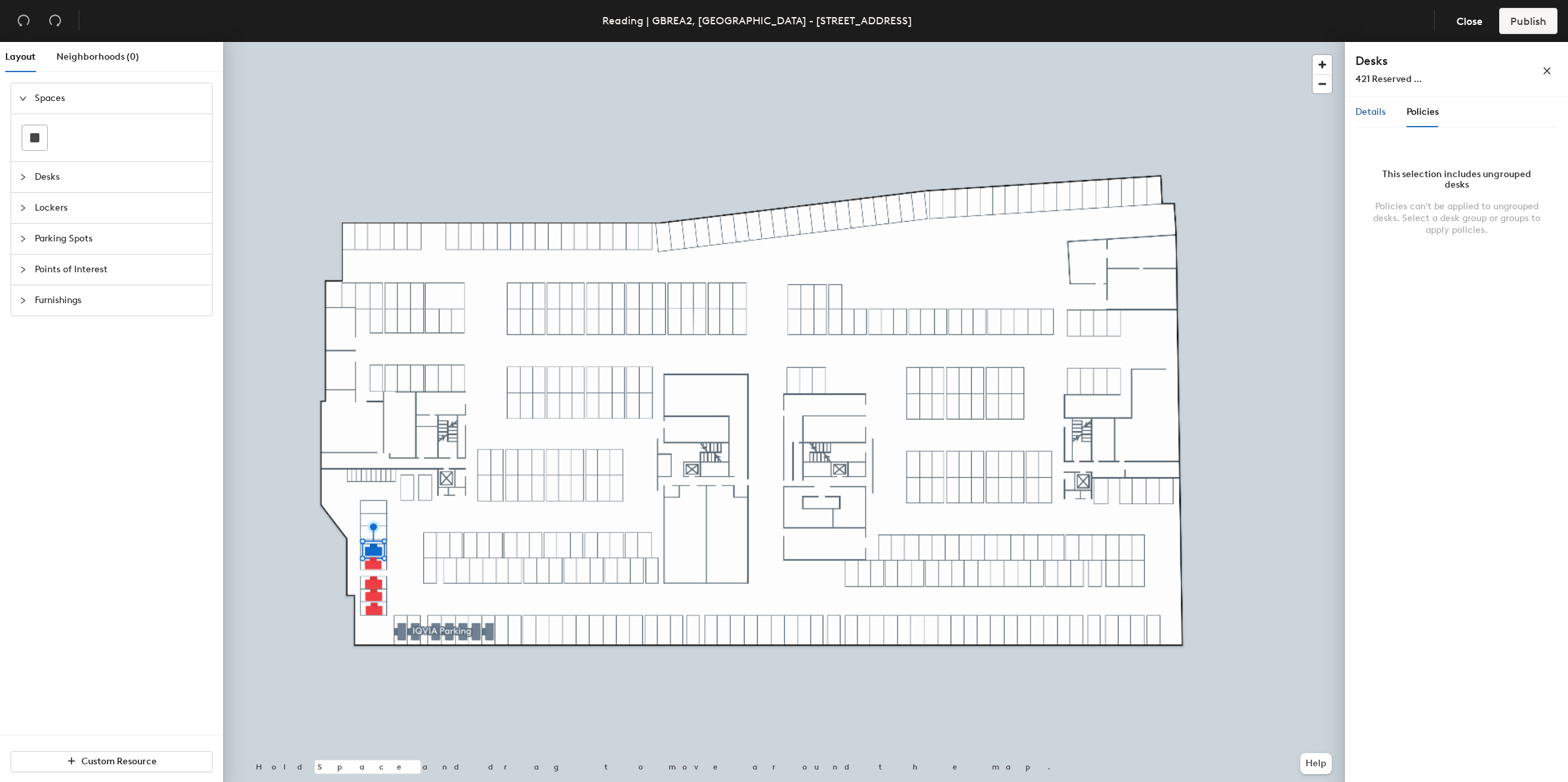
click at [1374, 113] on span "Details" at bounding box center [1371, 111] width 30 height 11
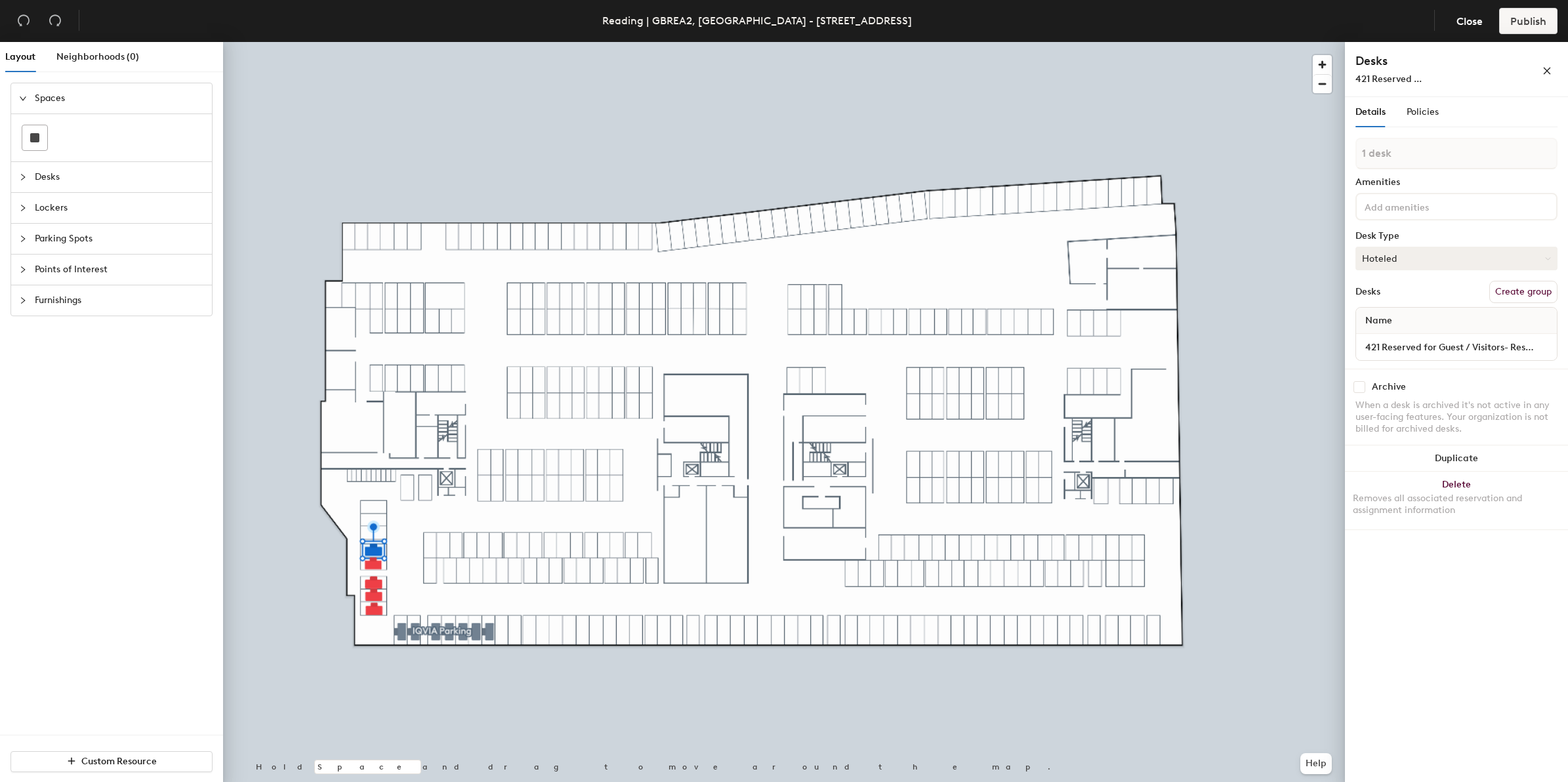
click at [1548, 253] on button "Hoteled" at bounding box center [1456, 258] width 202 height 24
click at [1405, 208] on input at bounding box center [1421, 206] width 118 height 16
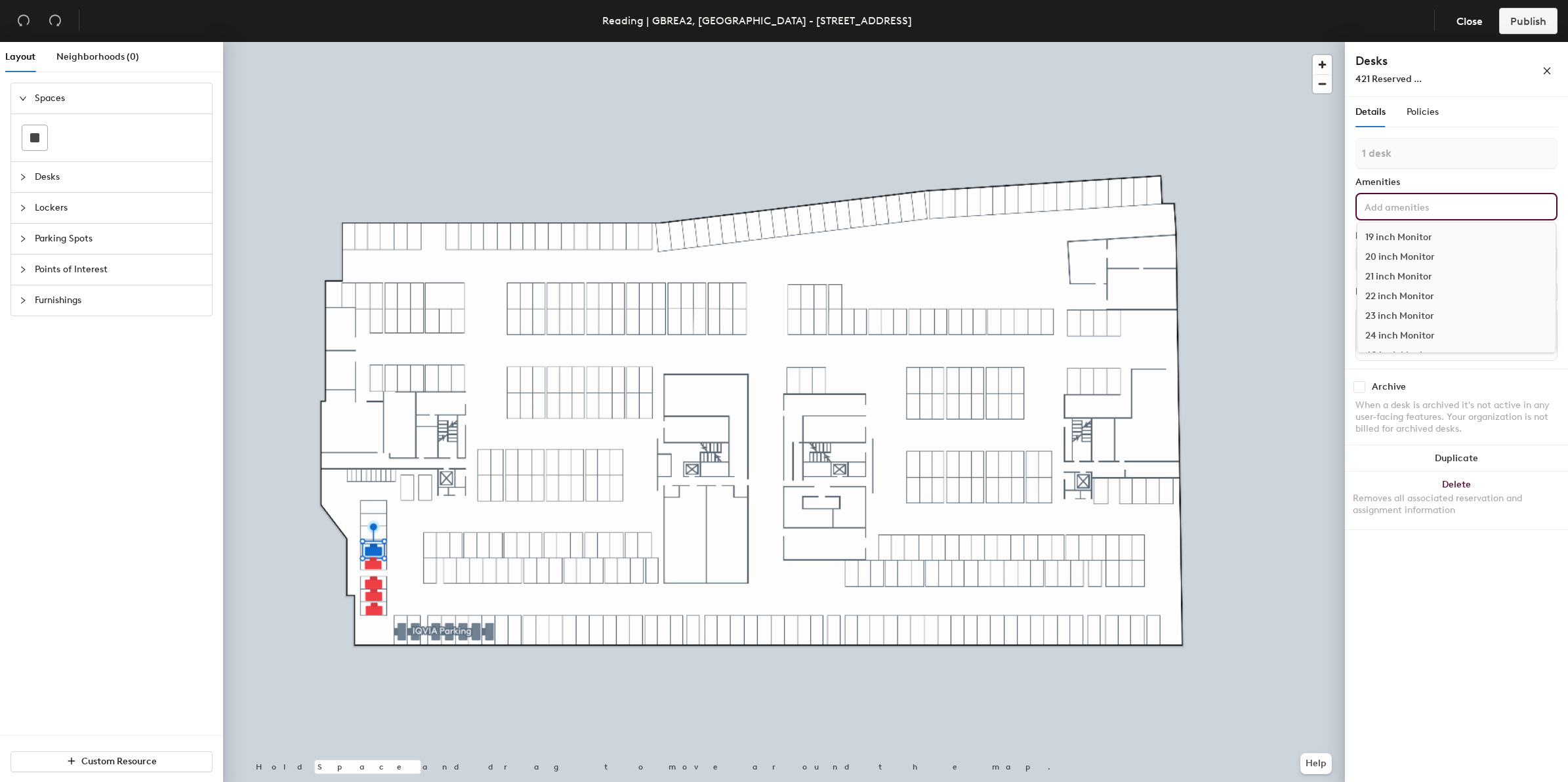
click at [1428, 168] on div "1 desk Amenities 19 inch Monitor 20 inch Monitor 21 inch Monitor 22 inch Monito…" at bounding box center [1456, 253] width 202 height 231
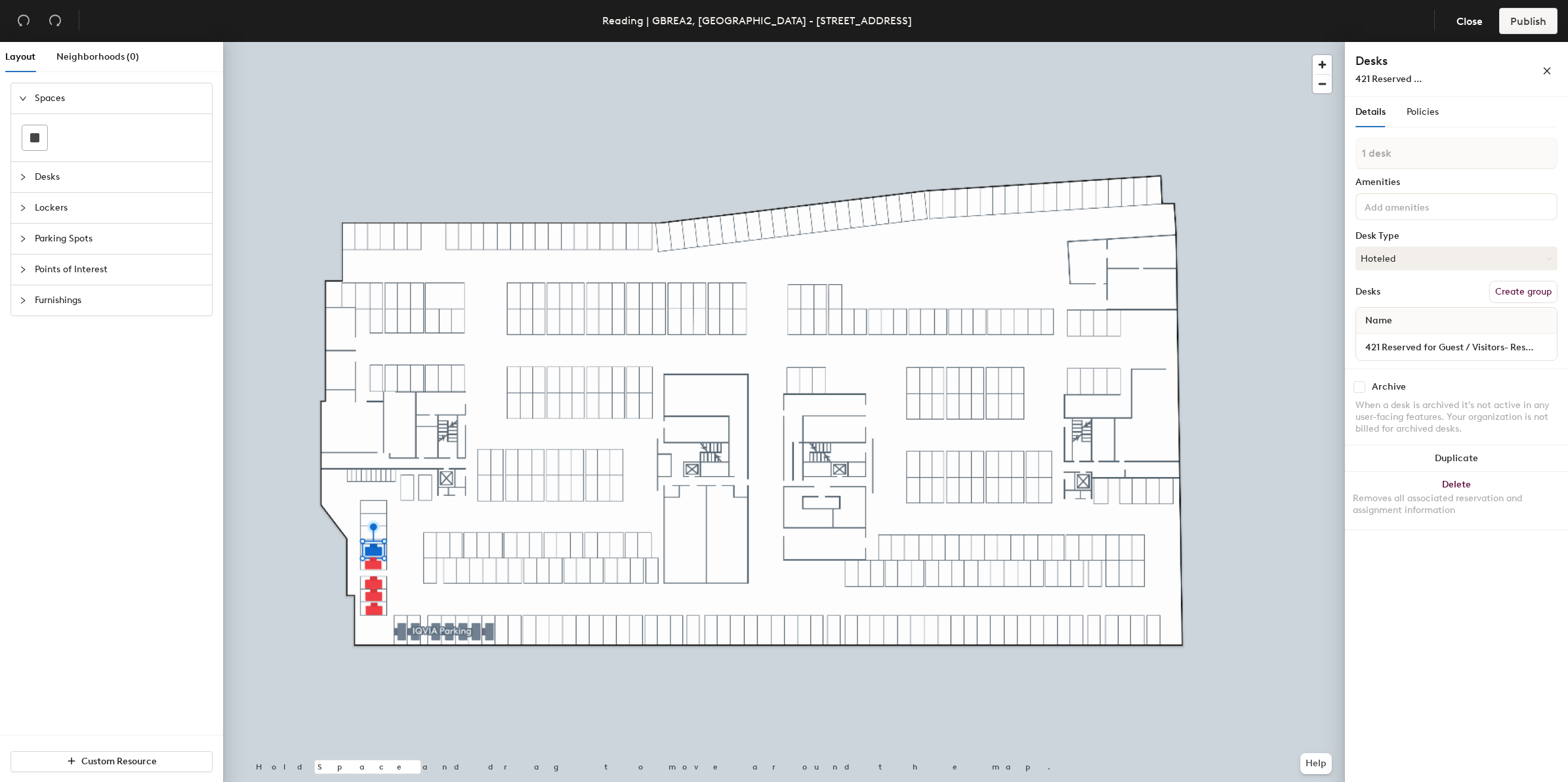
click at [1421, 322] on div "Name" at bounding box center [1456, 321] width 200 height 26
click at [1448, 349] on input "421 Reserved for Guest / Visitors- Reserved for Guest/Visitor - Contact Reading…" at bounding box center [1455, 346] width 195 height 18
click at [1474, 353] on input "421 Reserved for Guest / Visitors- Reserved for Guest/Visitor - Contact Reading…" at bounding box center [1455, 346] width 195 height 18
click at [1514, 289] on button "Create group" at bounding box center [1523, 292] width 68 height 23
type input "P"
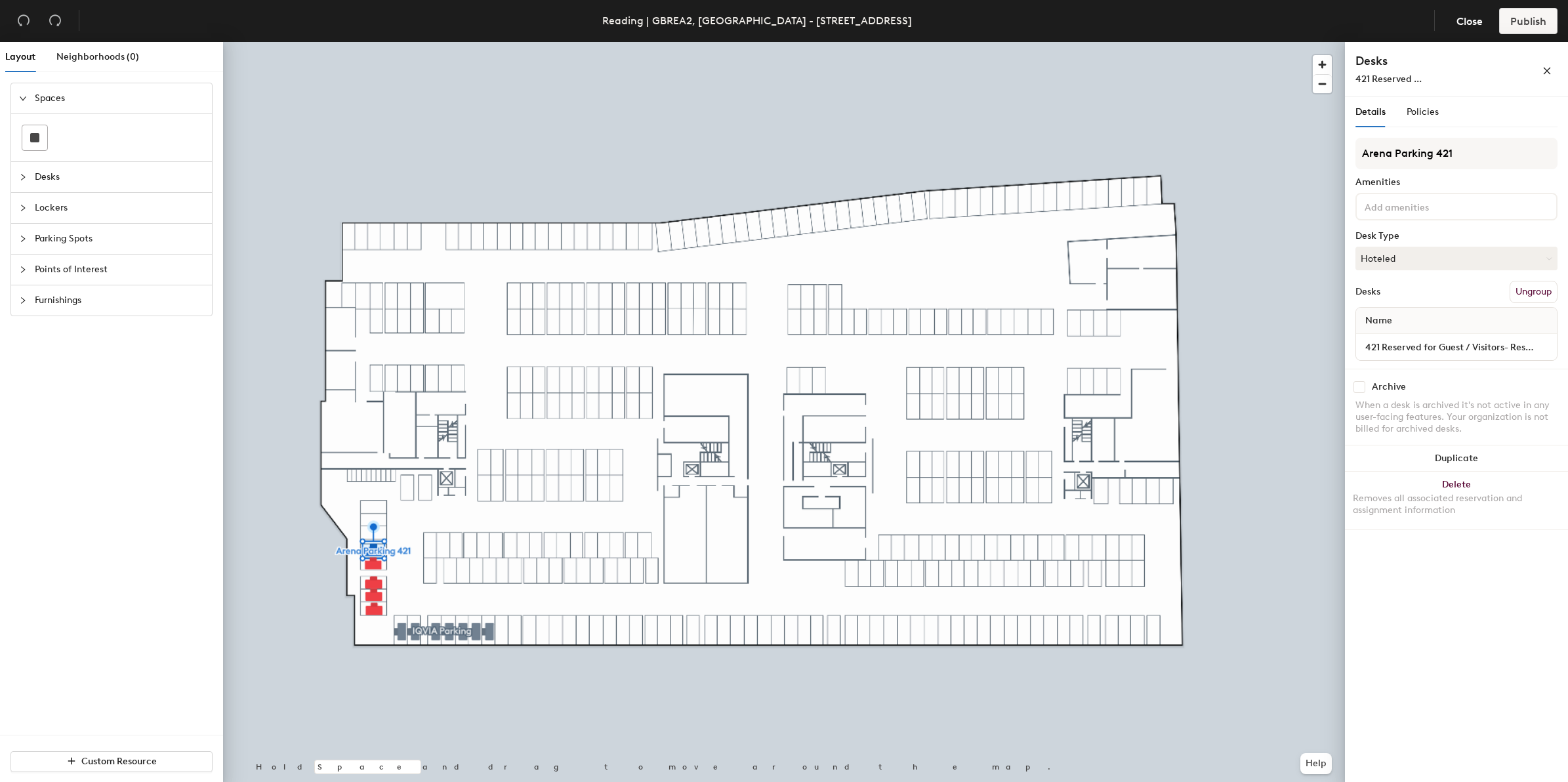
type input "Arena Parking 421"
click at [1534, 292] on button "Create group" at bounding box center [1523, 292] width 68 height 23
type input "P"
type input "Arena parking 422"
click at [1520, 294] on button "Create group" at bounding box center [1523, 292] width 68 height 23
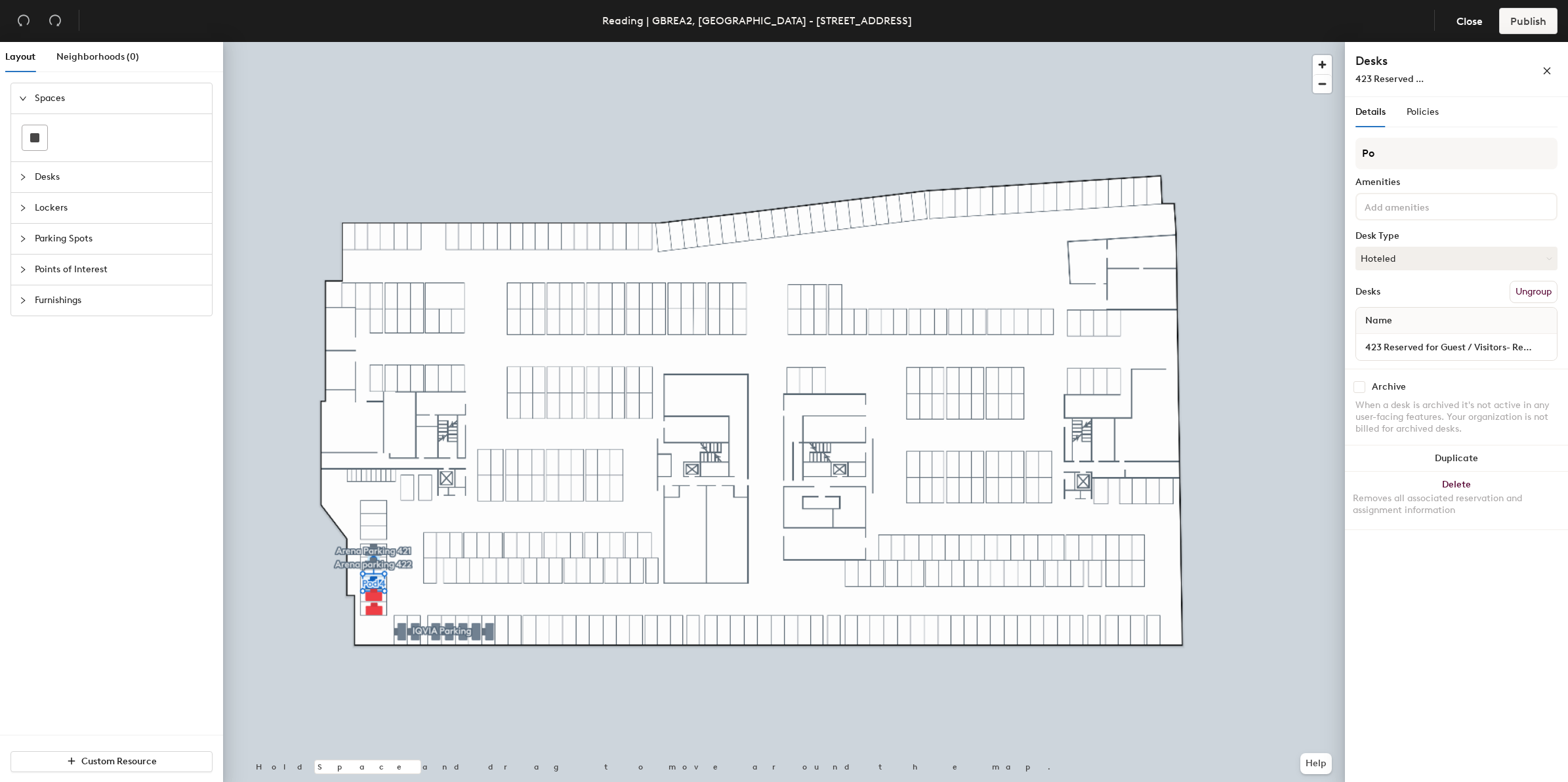
type input "P"
type input "Arena Parking 423"
click at [1506, 292] on button "Create group" at bounding box center [1523, 292] width 68 height 23
type input "P"
type input "Arena Parking 424 IT"
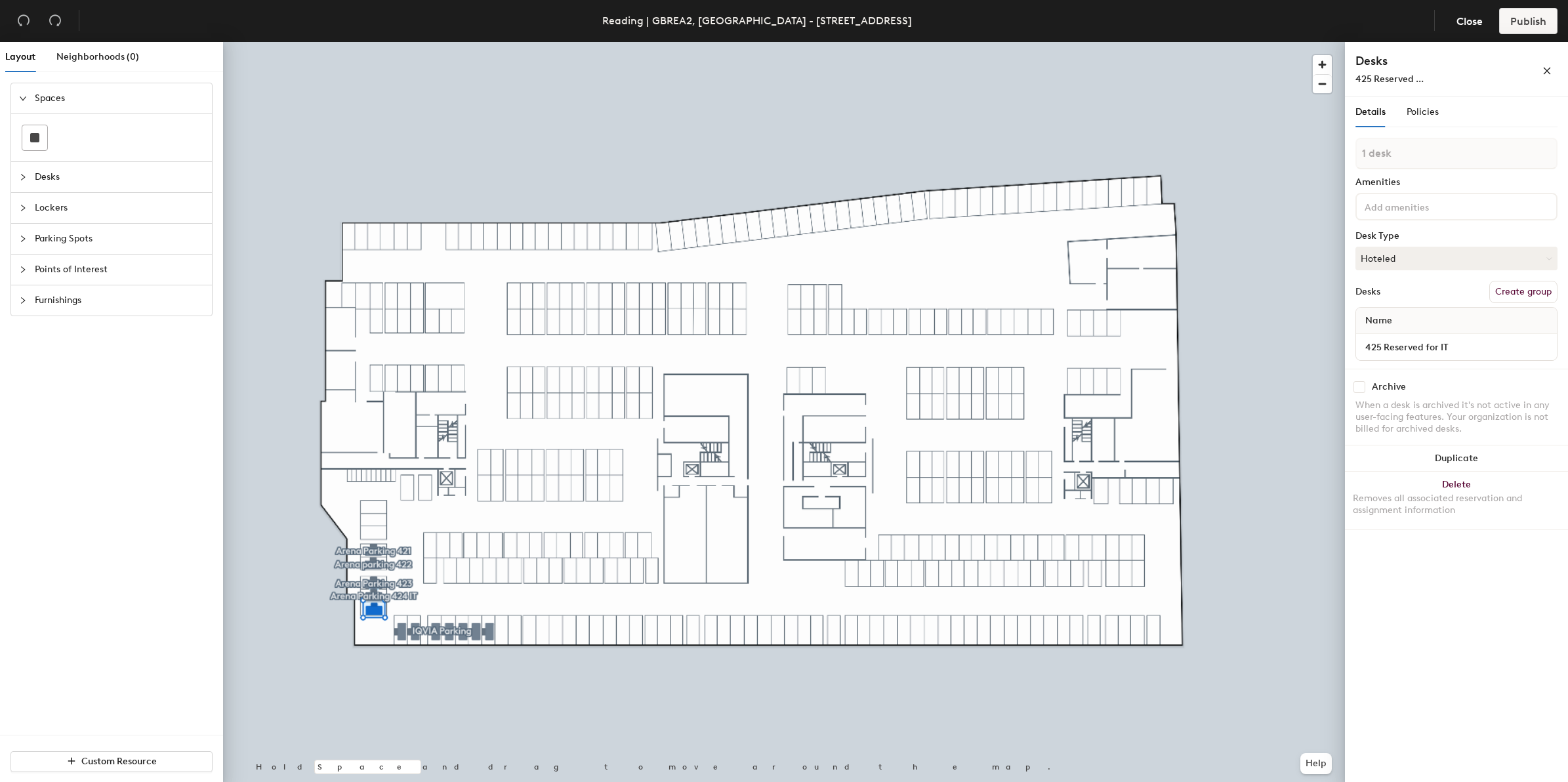
click at [1523, 292] on button "Create group" at bounding box center [1523, 292] width 68 height 23
type input "P"
type input "Arena Parking 425 IT"
click at [1431, 119] on div "Policies" at bounding box center [1422, 113] width 32 height 30
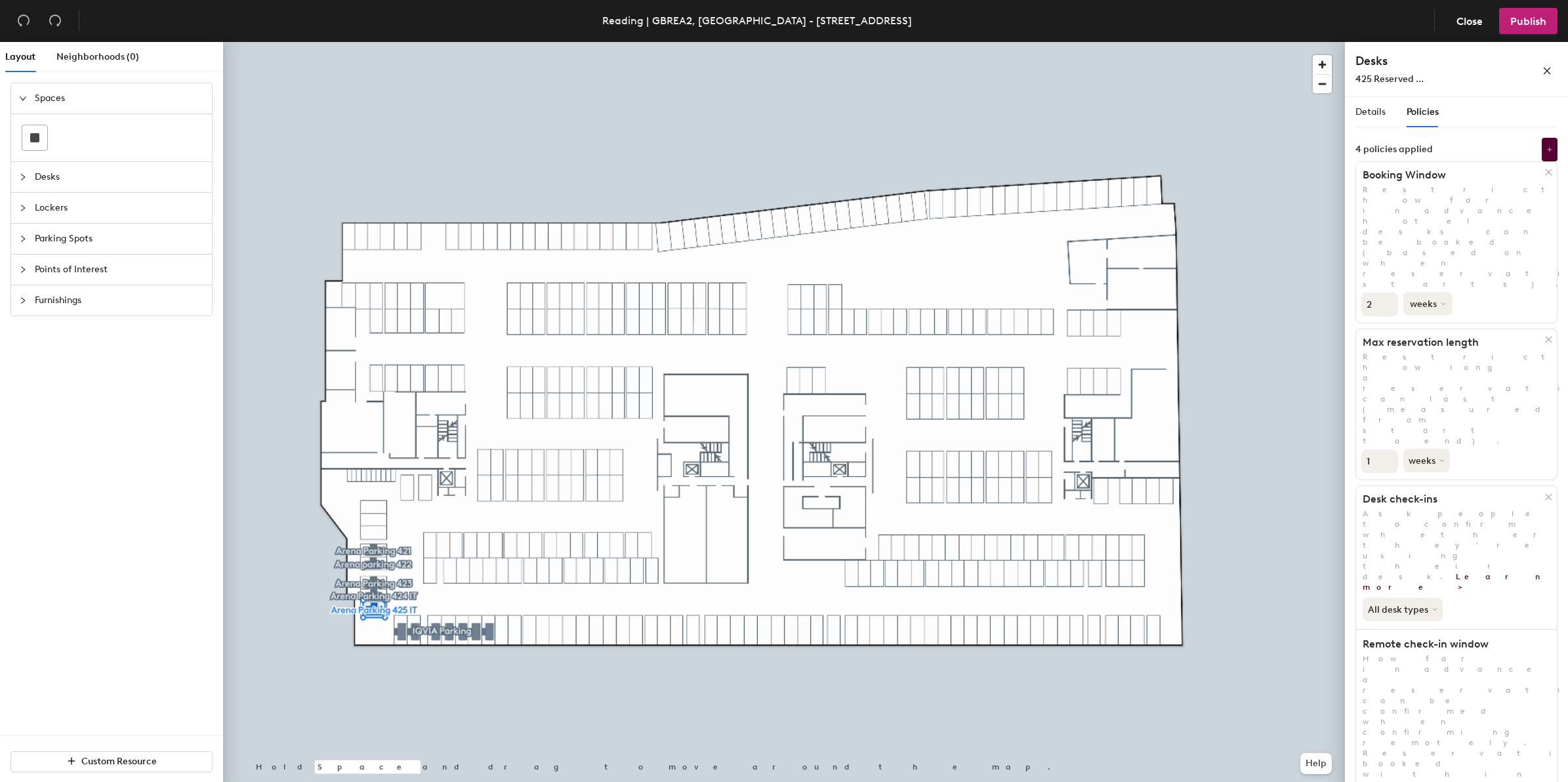
click at [1444, 301] on icon at bounding box center [1442, 304] width 5 height 5
click at [1387, 293] on input "3" at bounding box center [1379, 304] width 37 height 24
click at [1376, 293] on input "3" at bounding box center [1379, 304] width 37 height 24
click at [1389, 293] on input "2" at bounding box center [1379, 304] width 37 height 24
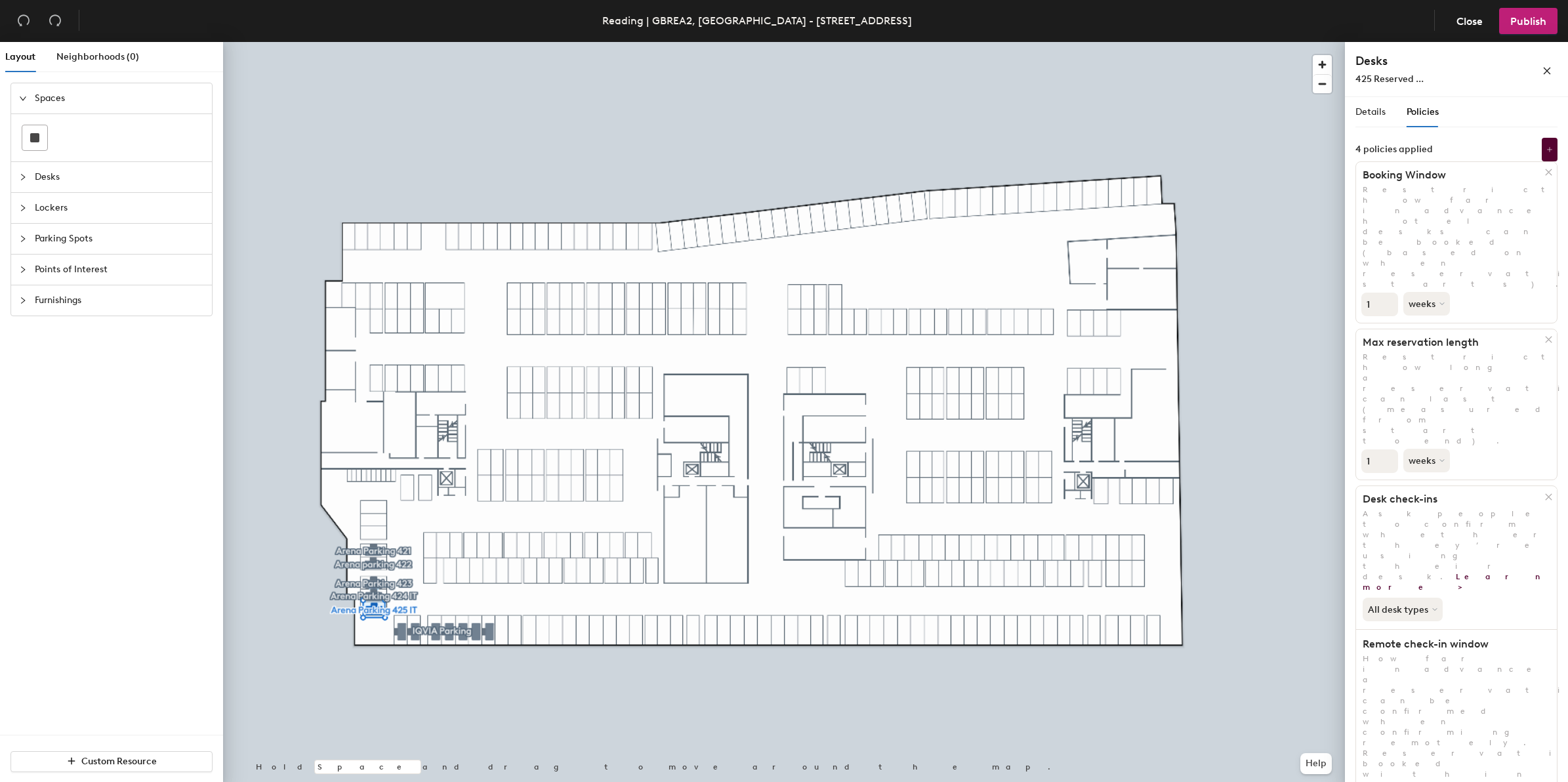
click at [1389, 293] on input "1" at bounding box center [1379, 304] width 37 height 24
type input "2"
click at [1389, 293] on input "2" at bounding box center [1379, 304] width 37 height 24
click at [1432, 598] on button "All desk types" at bounding box center [1404, 609] width 83 height 24
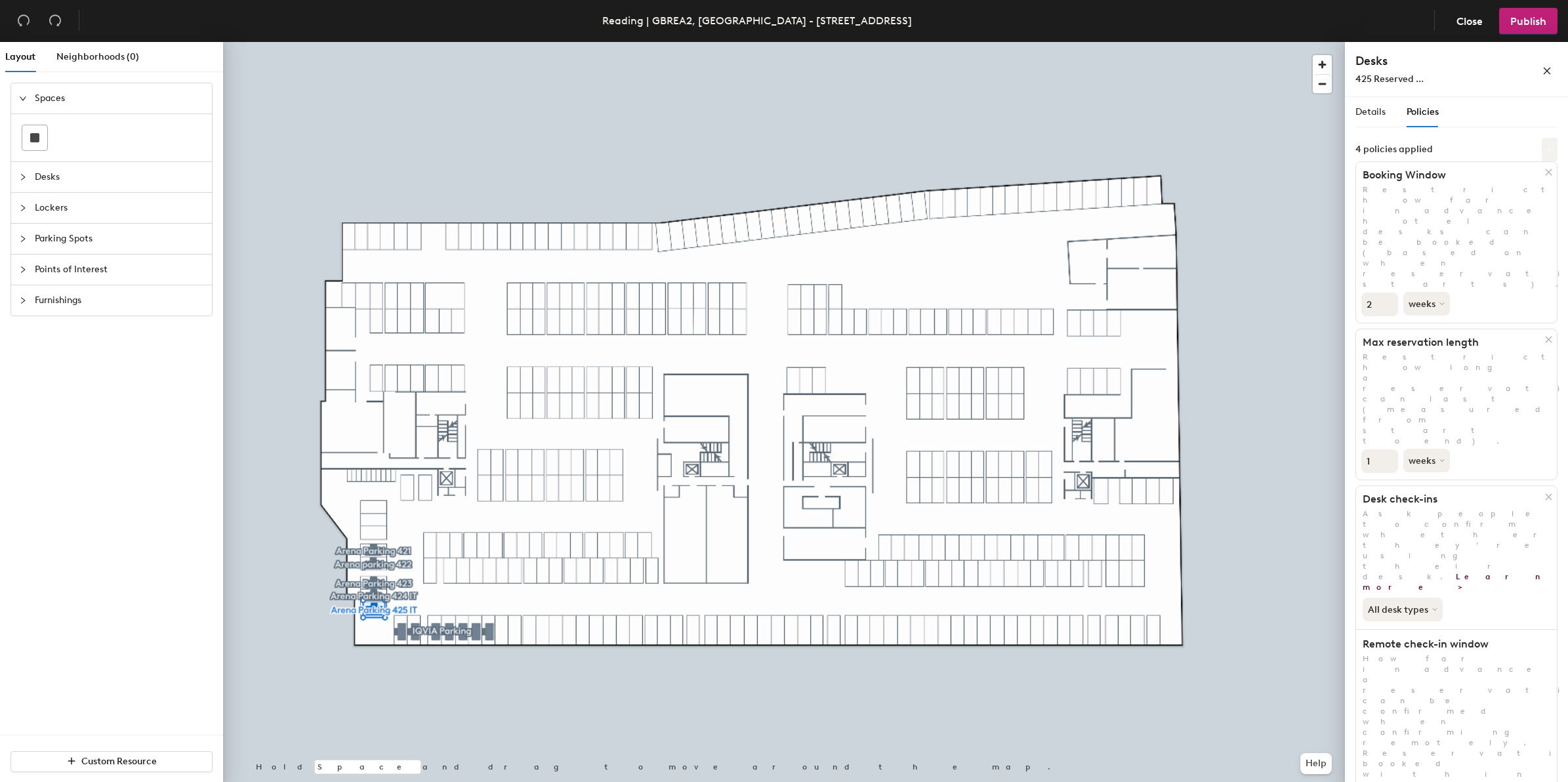
click at [1548, 148] on icon at bounding box center [1549, 149] width 7 height 7
click at [1405, 341] on span "Ask people to confirm whether they’re using their desk. Learn more >" at bounding box center [1435, 358] width 133 height 35
click at [1550, 149] on icon at bounding box center [1549, 149] width 7 height 7
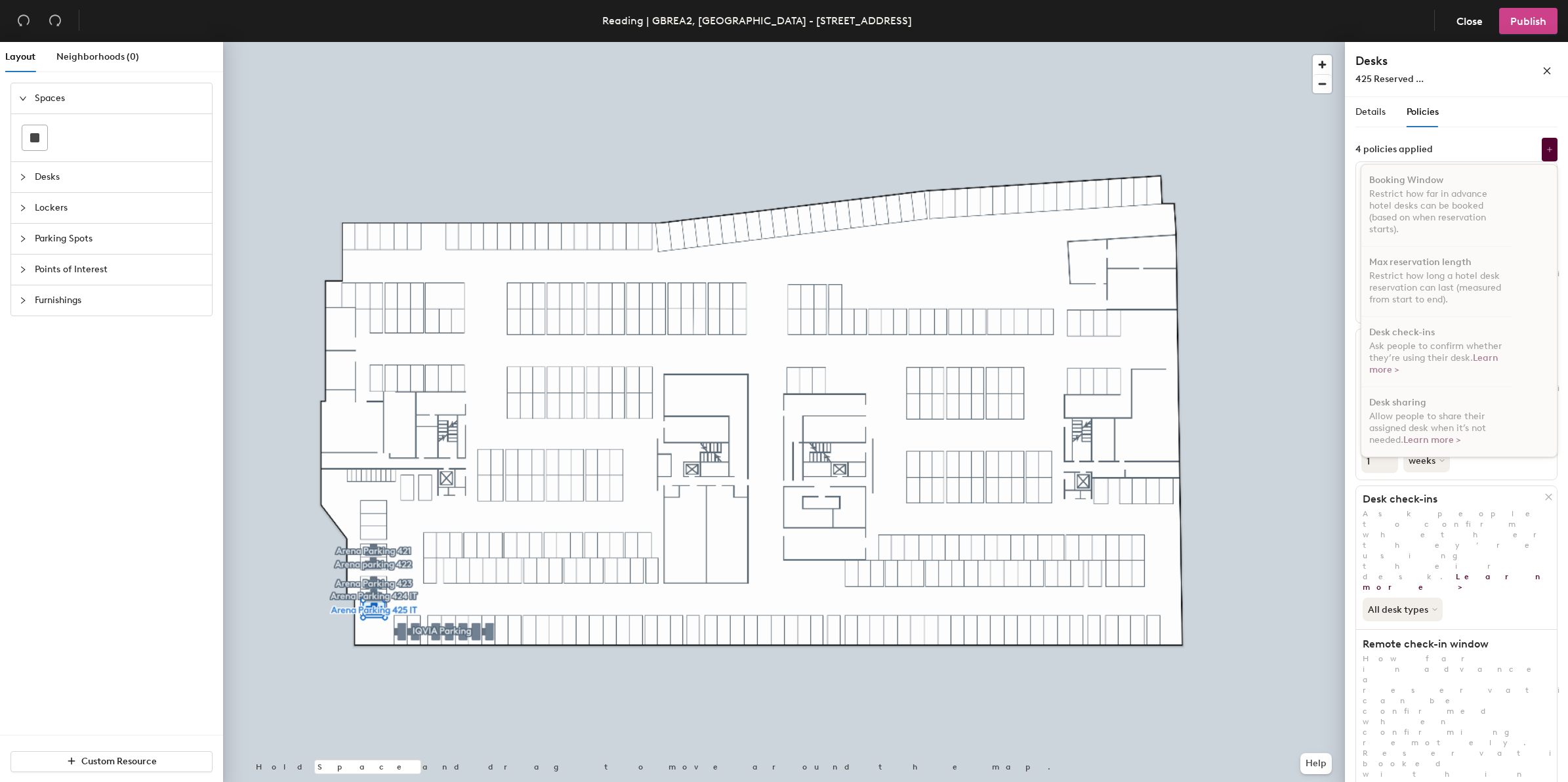
click at [1515, 20] on span "Publish" at bounding box center [1528, 21] width 36 height 12
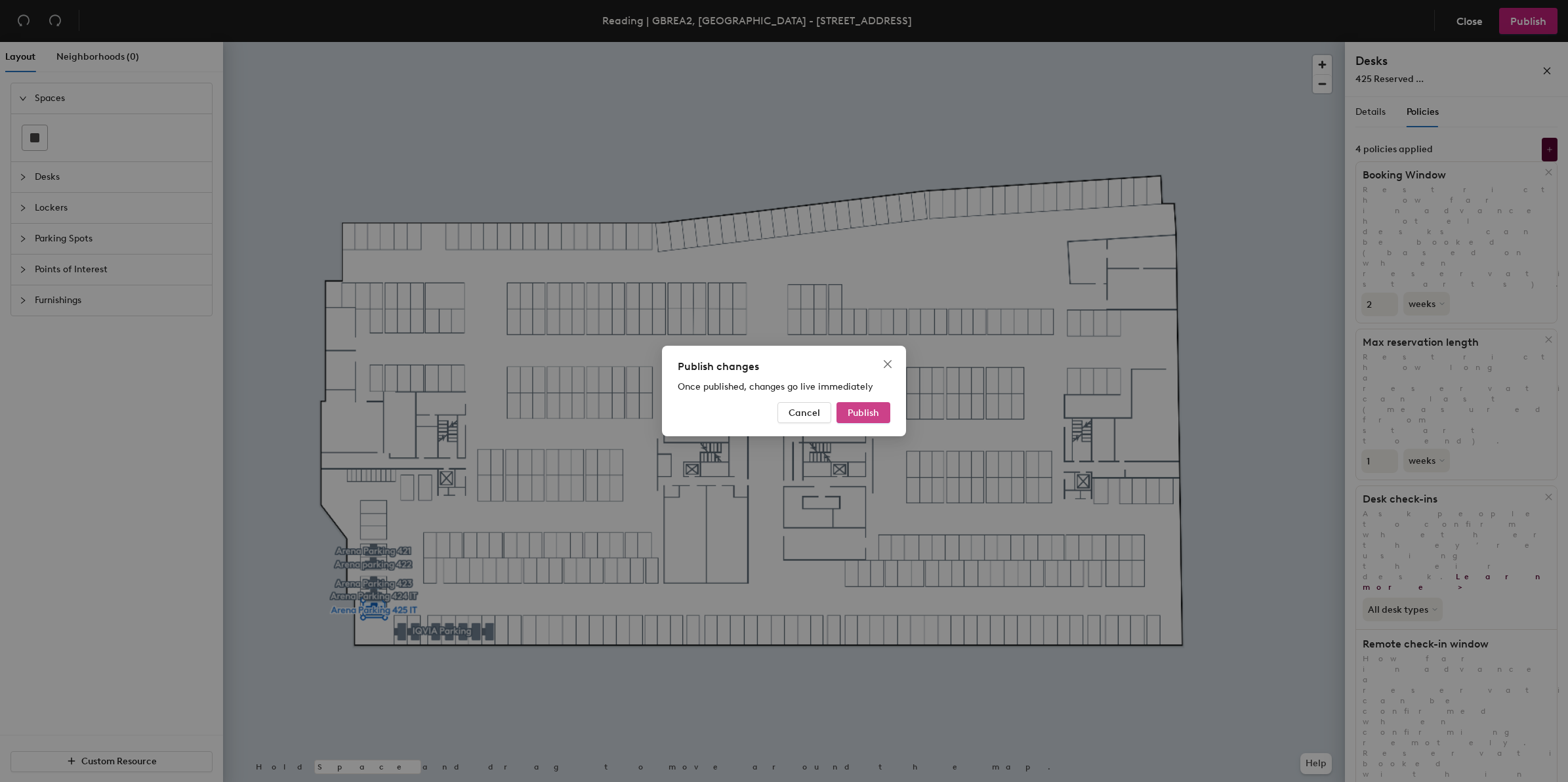
click at [858, 415] on span "Publish" at bounding box center [862, 412] width 31 height 11
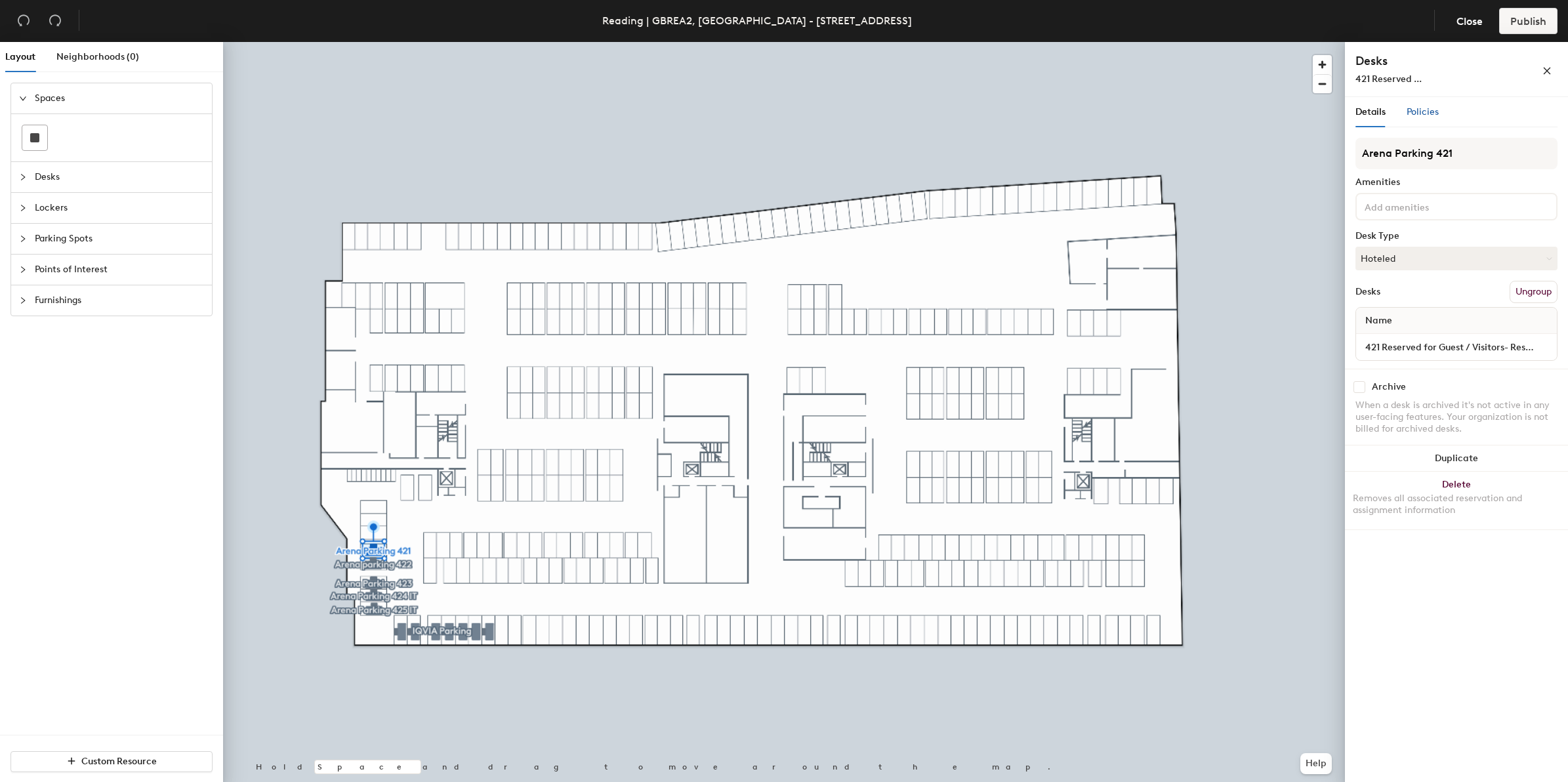
click at [1435, 106] on span "Policies" at bounding box center [1422, 111] width 32 height 11
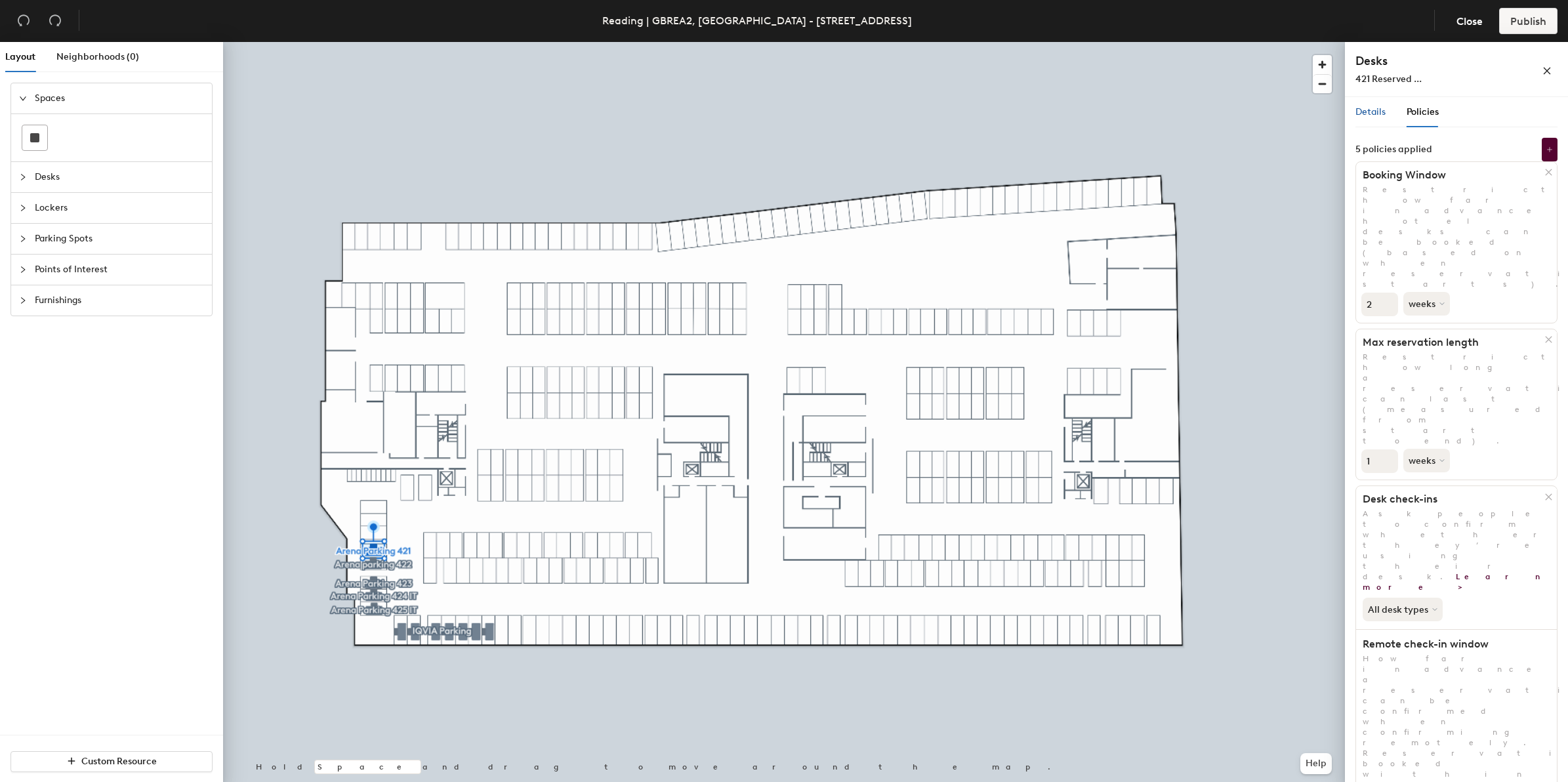
click at [1369, 106] on span "Details" at bounding box center [1371, 111] width 30 height 11
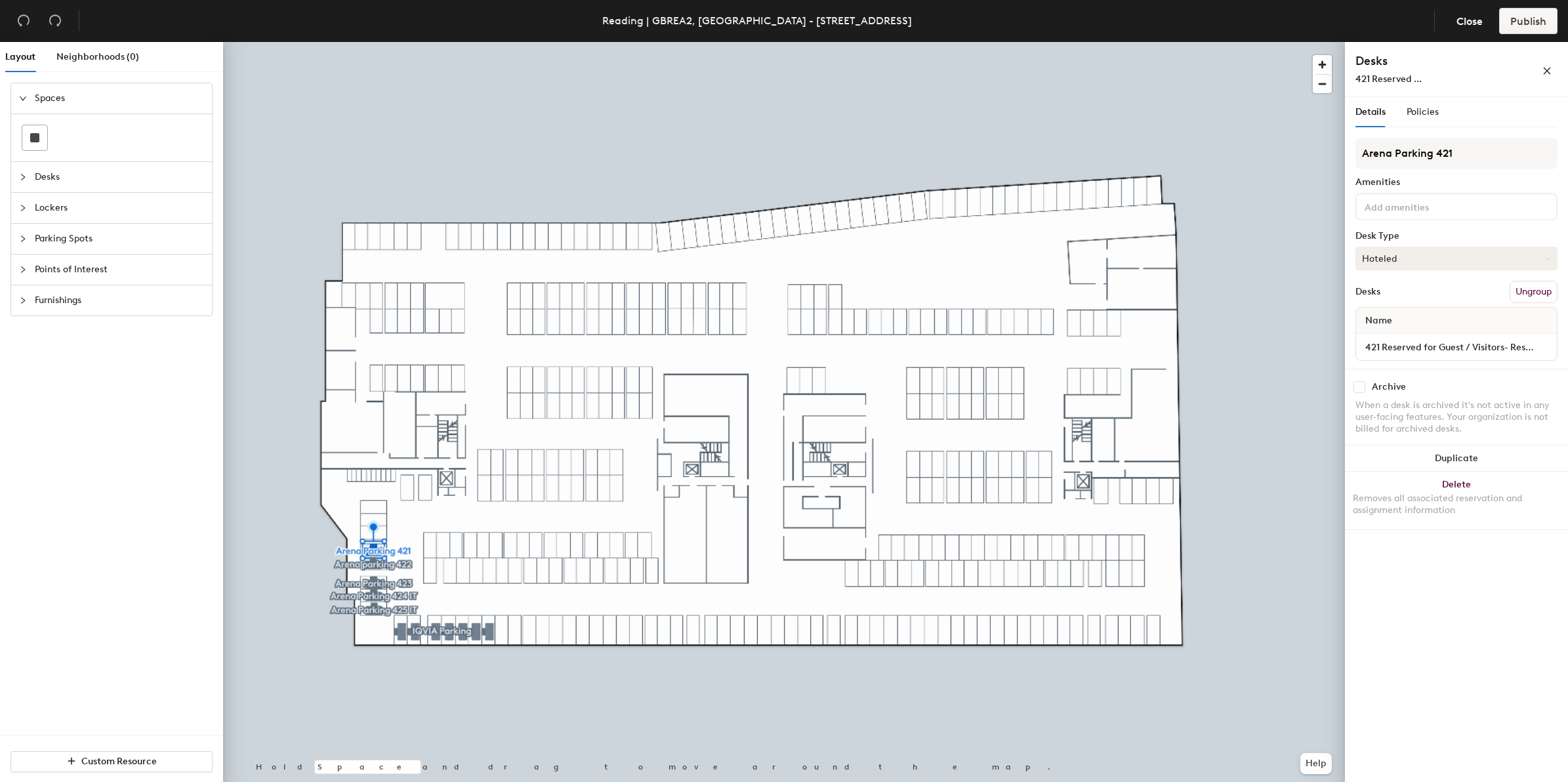
click at [1471, 255] on button "Hoteled" at bounding box center [1456, 258] width 202 height 24
click at [1391, 298] on div "Assigned" at bounding box center [1421, 298] width 131 height 20
click at [1391, 256] on button "Hoteled" at bounding box center [1456, 258] width 202 height 24
click at [1391, 296] on div "Assigned" at bounding box center [1421, 298] width 131 height 20
click at [1394, 261] on button "Hoteled" at bounding box center [1456, 258] width 202 height 24
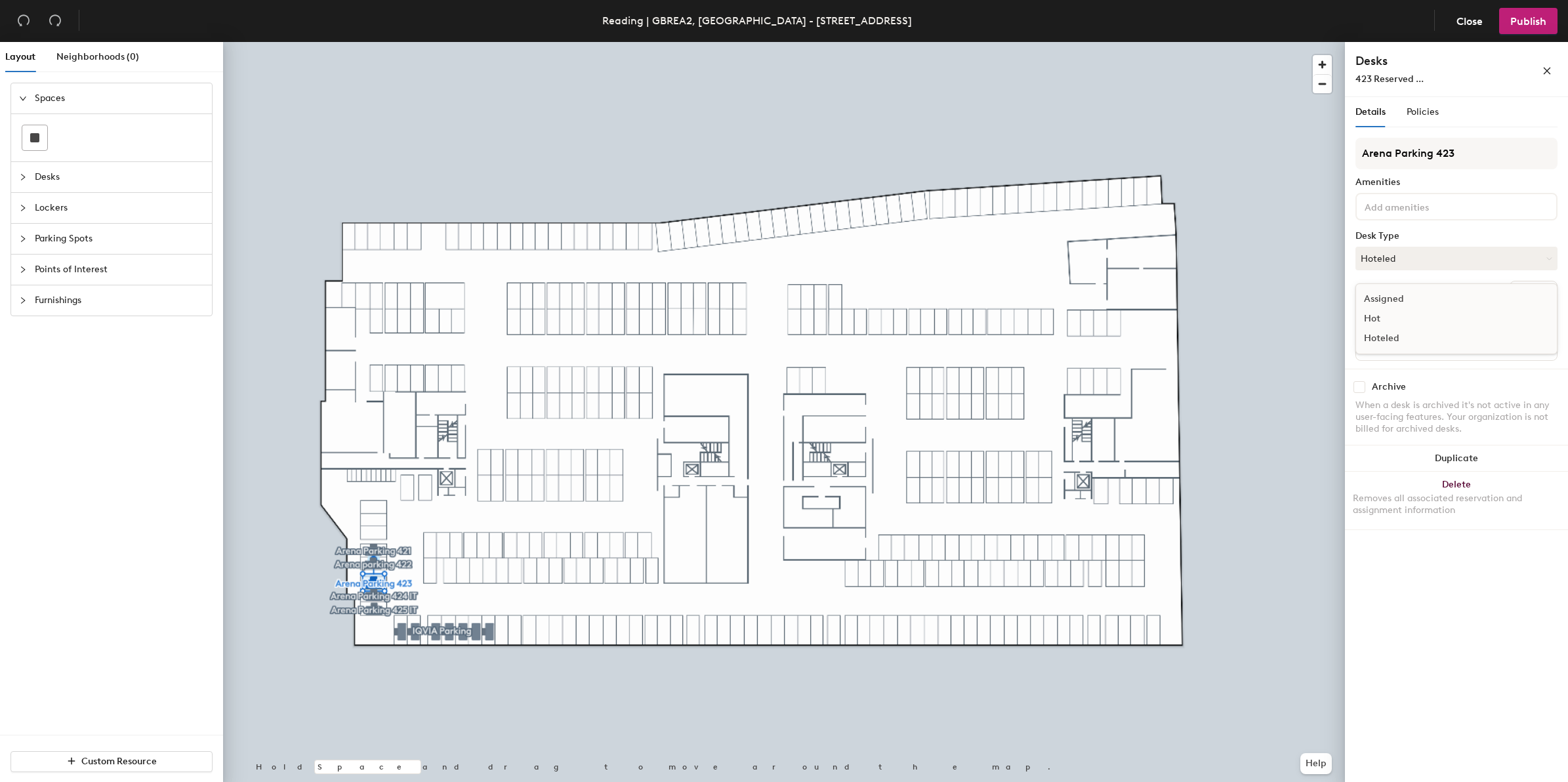
click at [1394, 294] on div "Assigned" at bounding box center [1421, 298] width 131 height 20
click at [1431, 257] on button "Hoteled" at bounding box center [1456, 258] width 202 height 24
click at [1402, 293] on div "Assigned" at bounding box center [1421, 298] width 131 height 20
click at [1429, 258] on button "Hoteled" at bounding box center [1456, 258] width 202 height 24
click at [1402, 297] on div "Assigned" at bounding box center [1421, 298] width 131 height 20
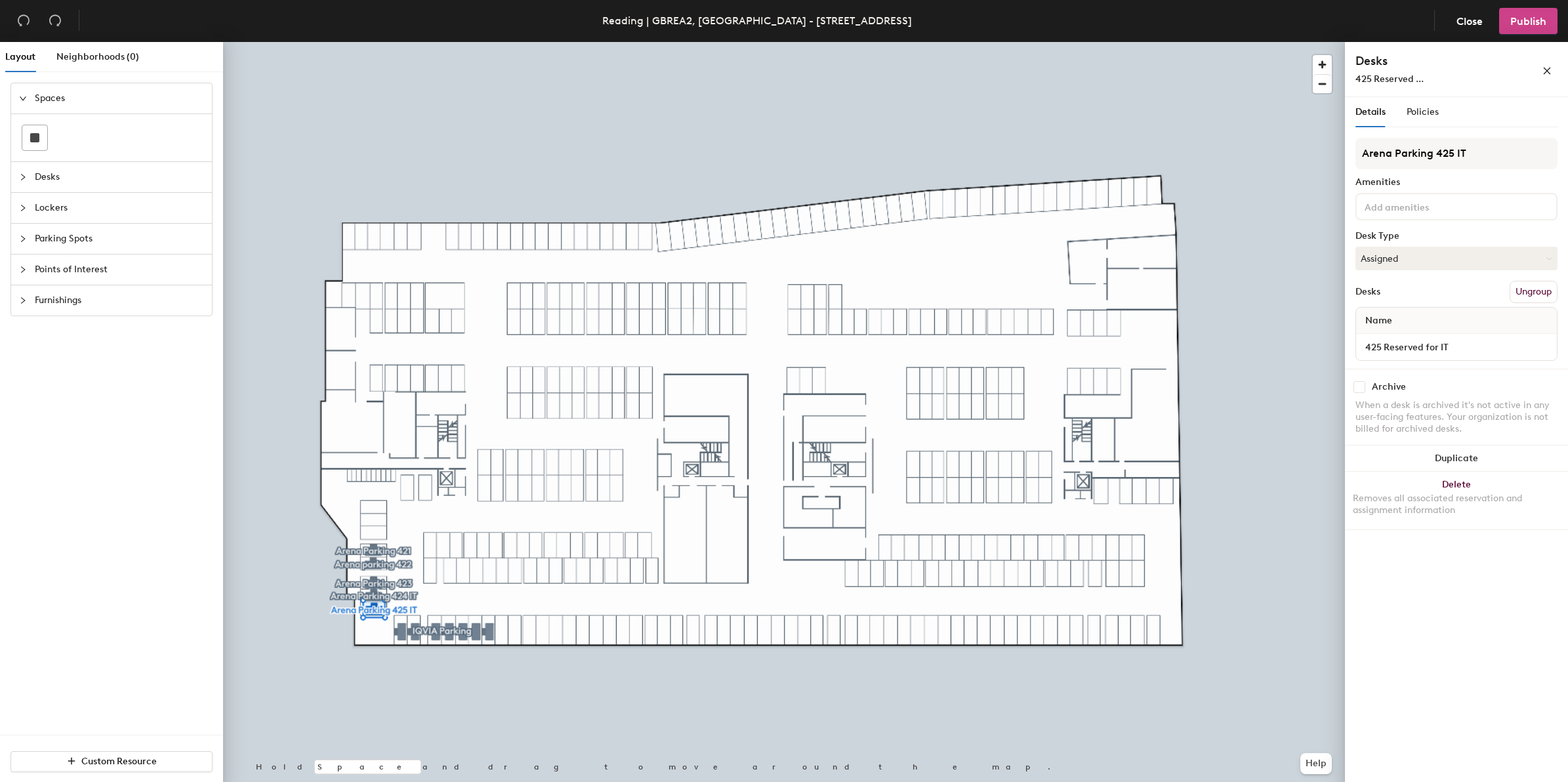
click at [1549, 21] on button "Publish" at bounding box center [1528, 21] width 58 height 26
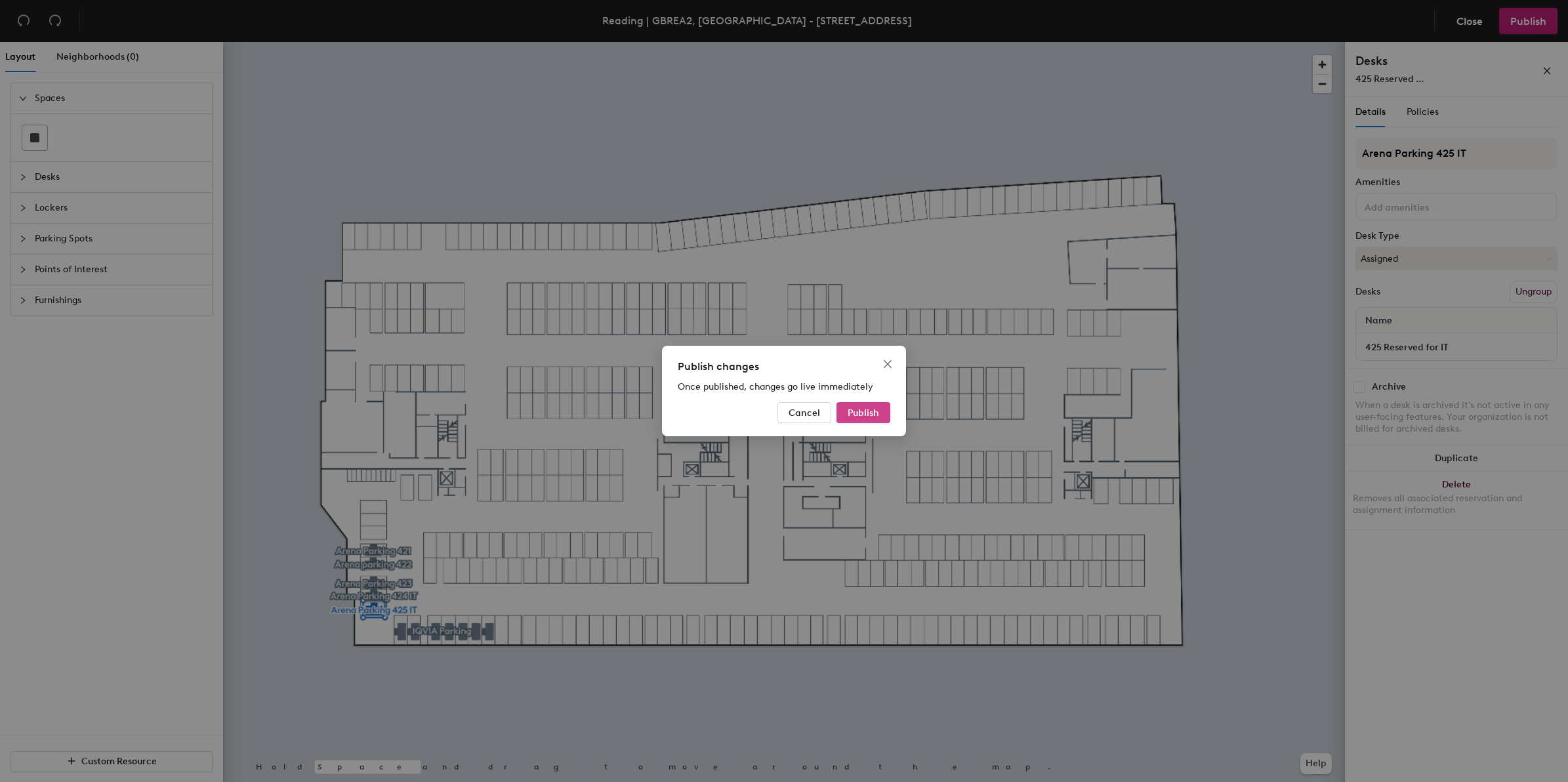
click at [870, 413] on span "Publish" at bounding box center [862, 412] width 31 height 11
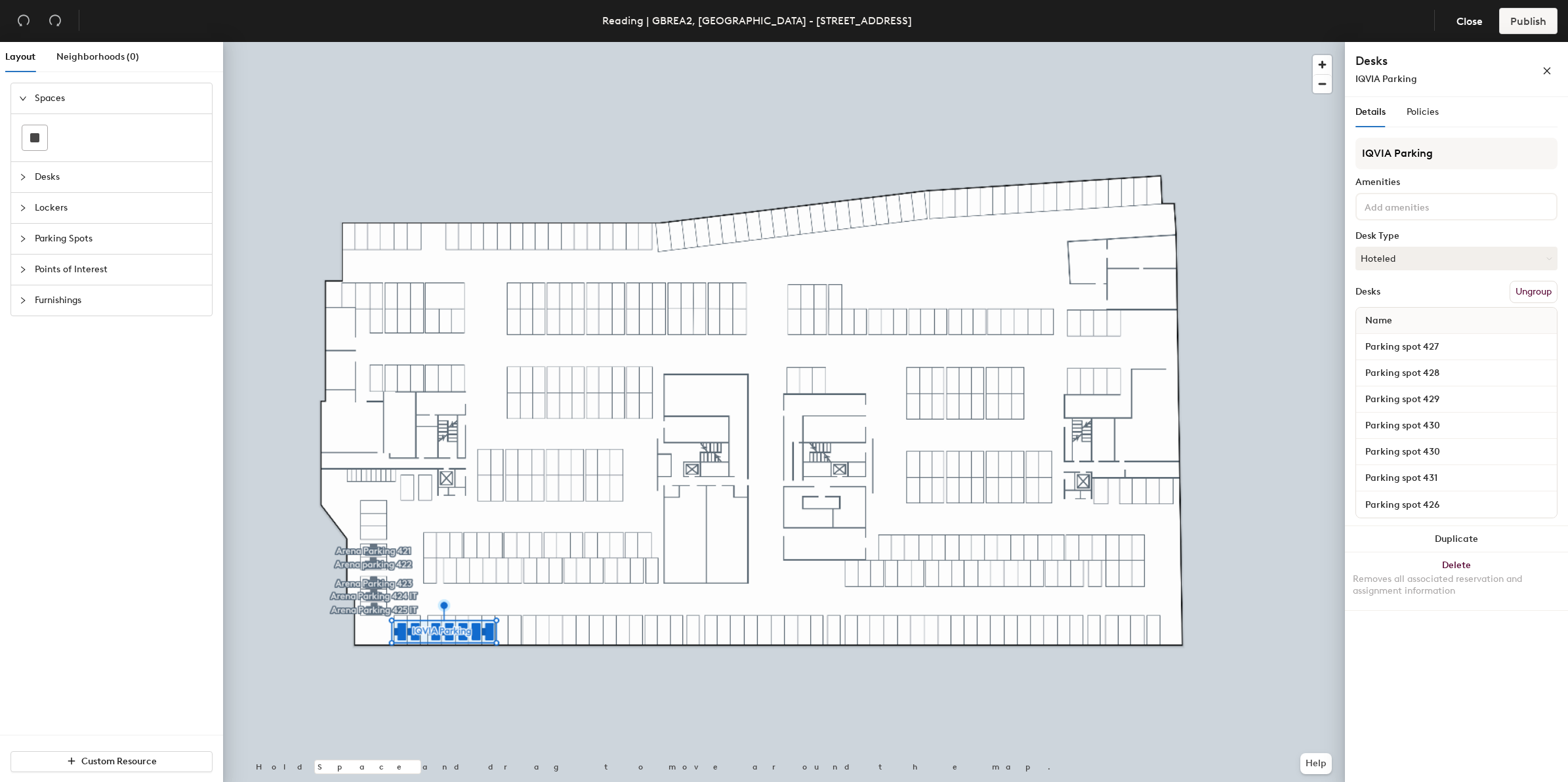
click at [25, 181] on icon "collapsed" at bounding box center [23, 177] width 8 height 8
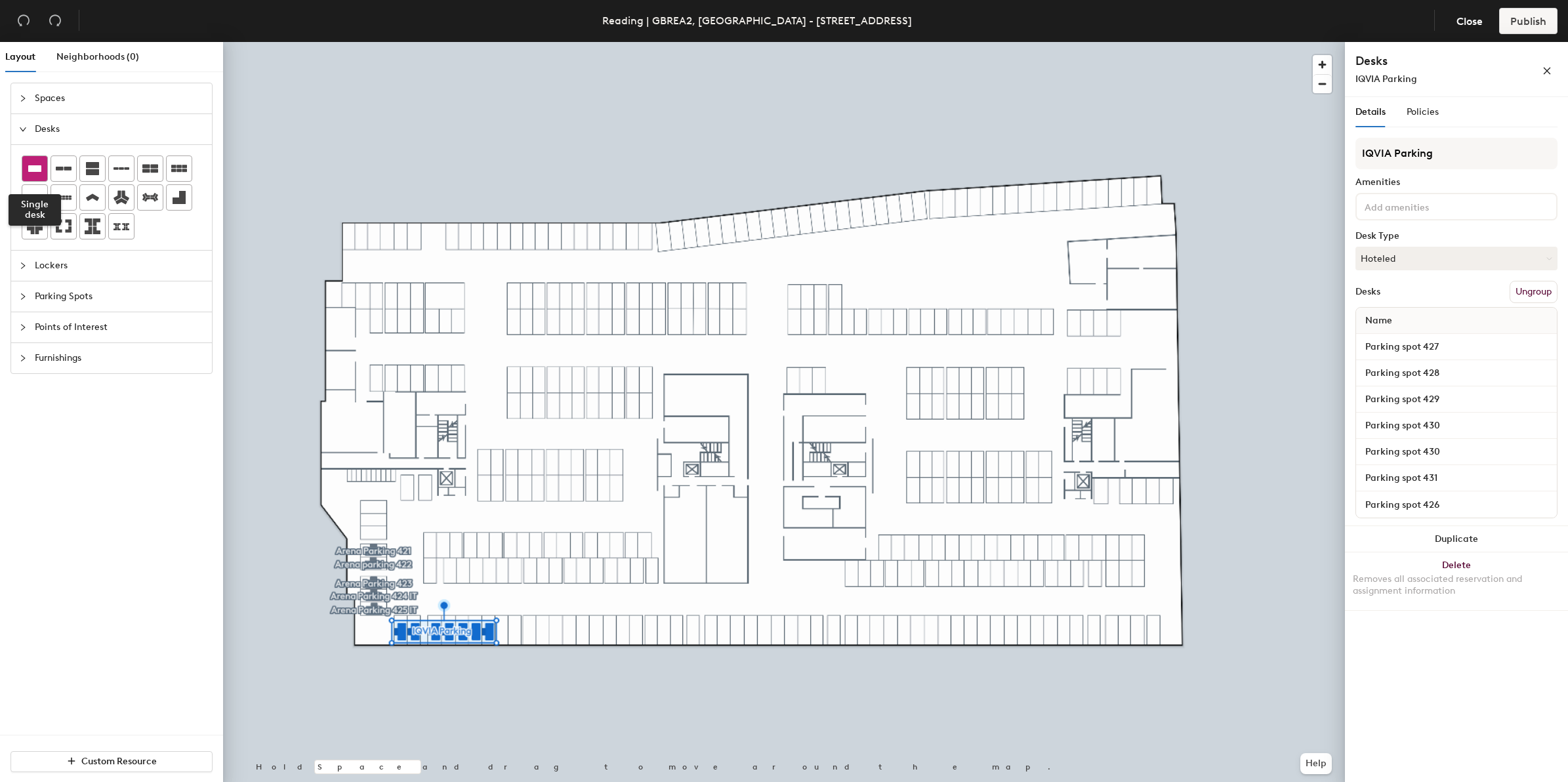
click at [39, 176] on icon at bounding box center [35, 168] width 16 height 16
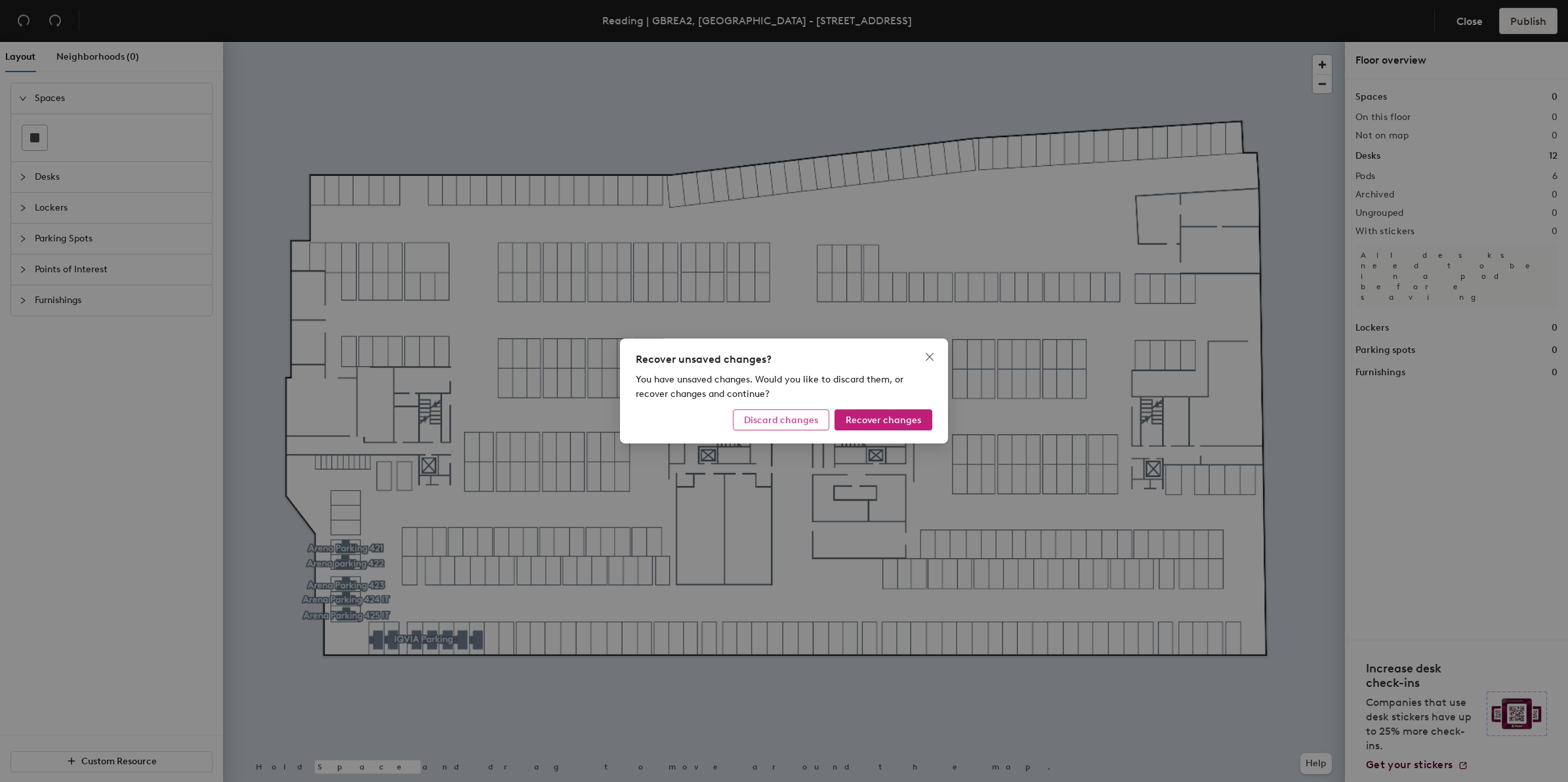
click at [820, 425] on button "Discard changes" at bounding box center [780, 420] width 97 height 21
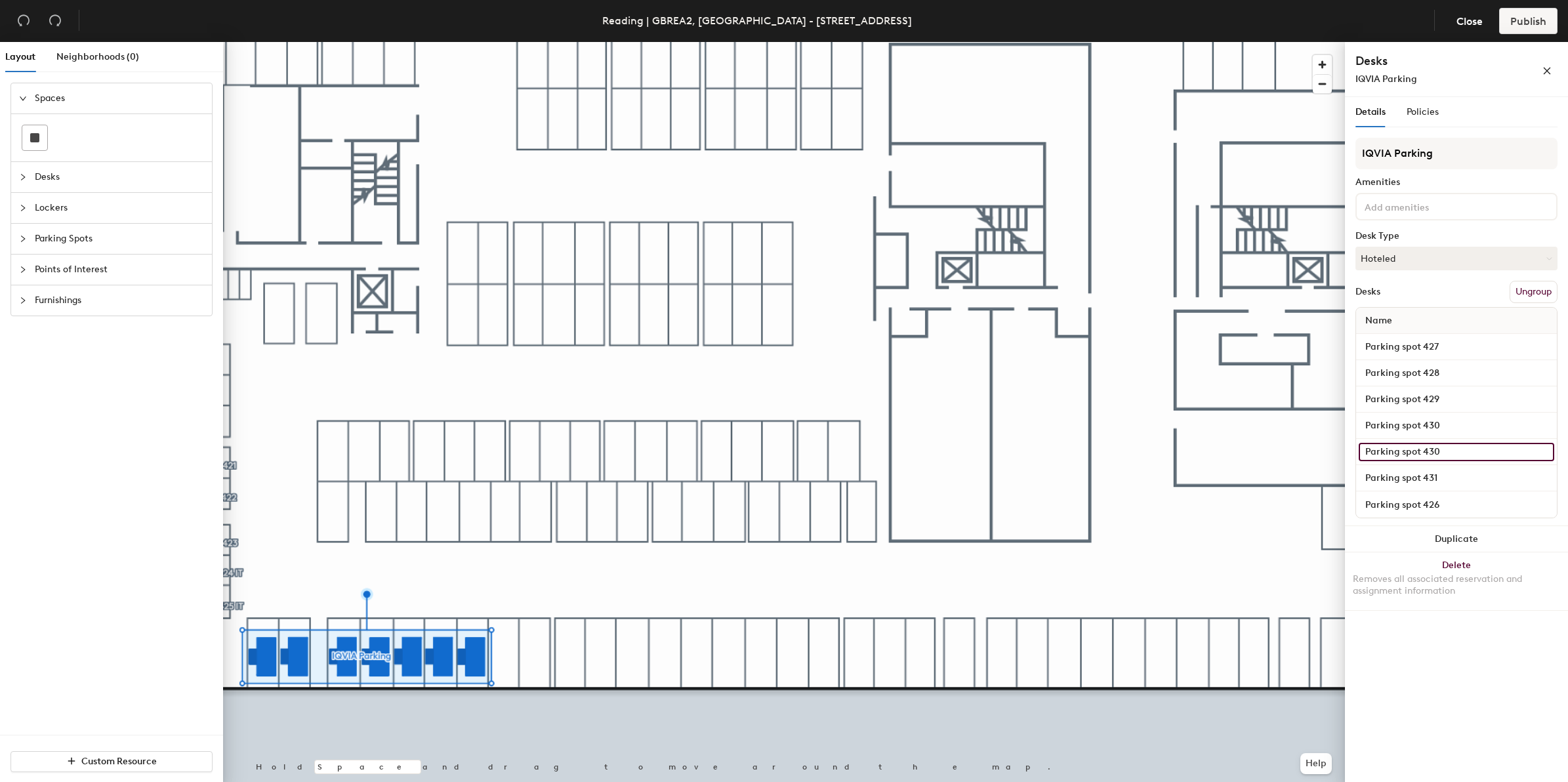
click at [1450, 448] on input "Parking spot 430" at bounding box center [1455, 452] width 195 height 18
click at [1446, 447] on input "Parking spot 430" at bounding box center [1455, 452] width 195 height 18
type input "Parking spot 431"
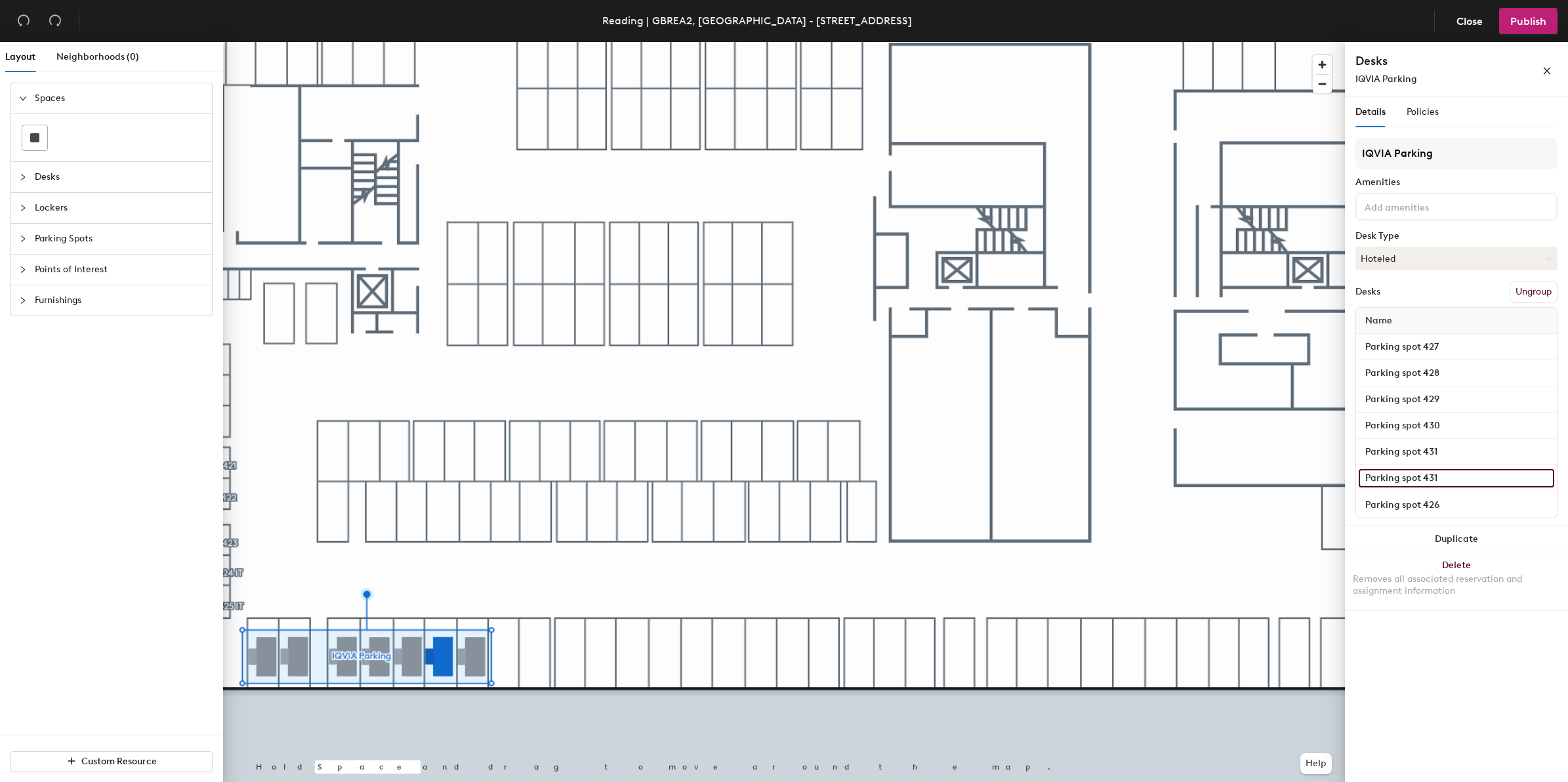
click at [1450, 473] on input "Parking spot 431" at bounding box center [1455, 478] width 195 height 18
click at [1466, 476] on input "Parking spot 431" at bounding box center [1455, 478] width 195 height 18
type input "Parking spot 432"
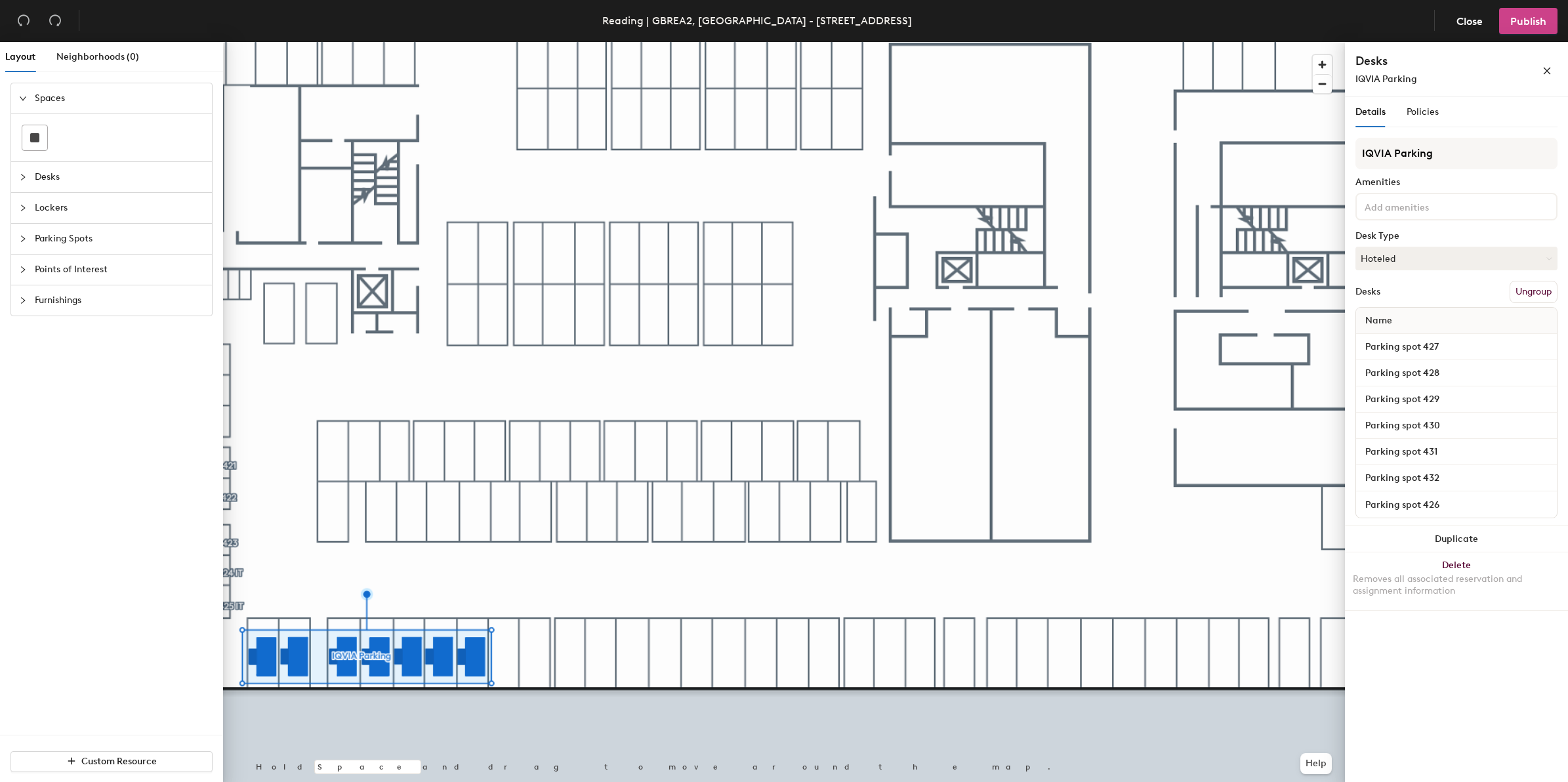
click at [1511, 10] on button "Publish" at bounding box center [1528, 21] width 58 height 26
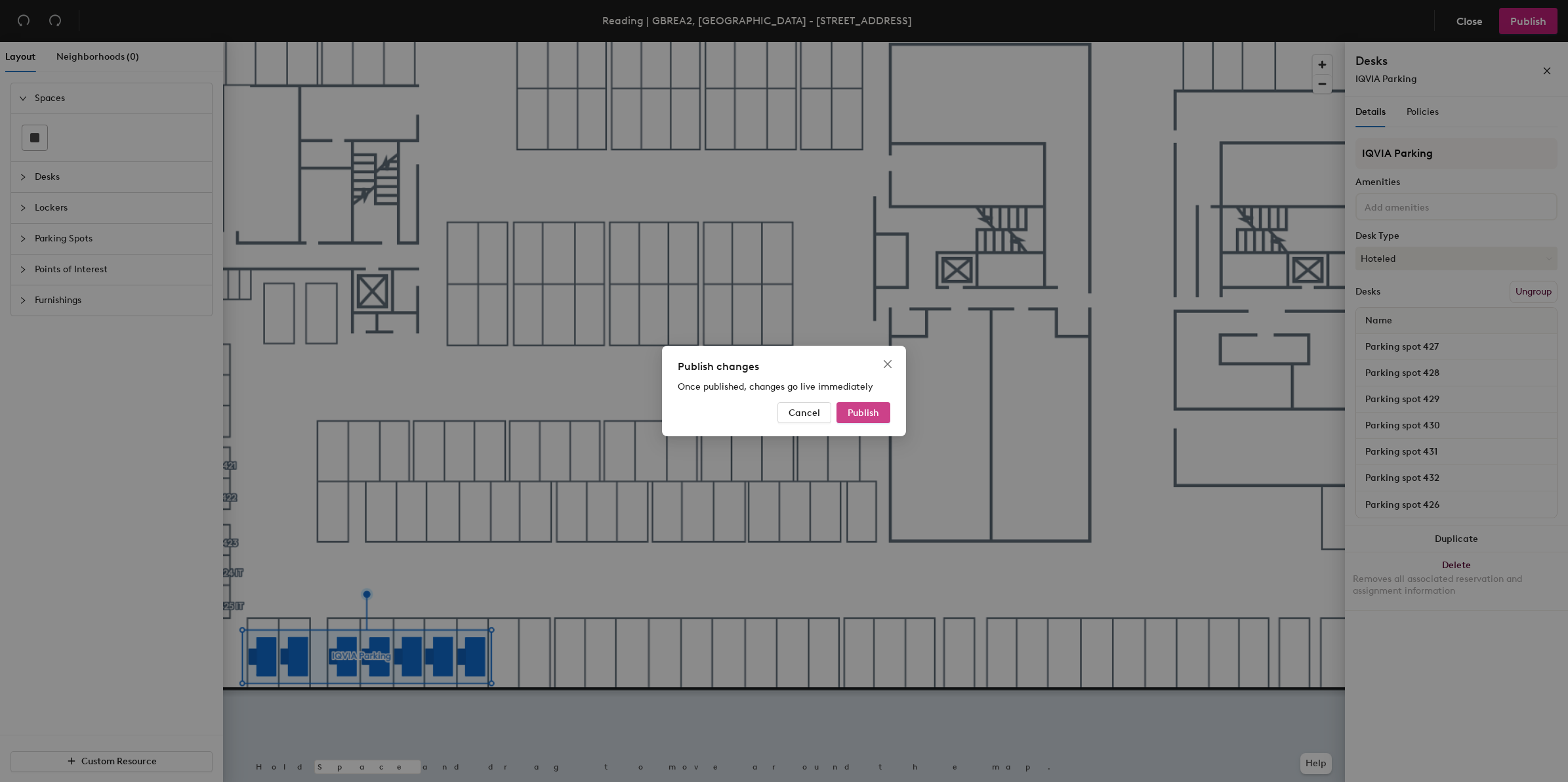
click at [851, 407] on span "Publish" at bounding box center [862, 412] width 31 height 11
